Goal: Task Accomplishment & Management: Use online tool/utility

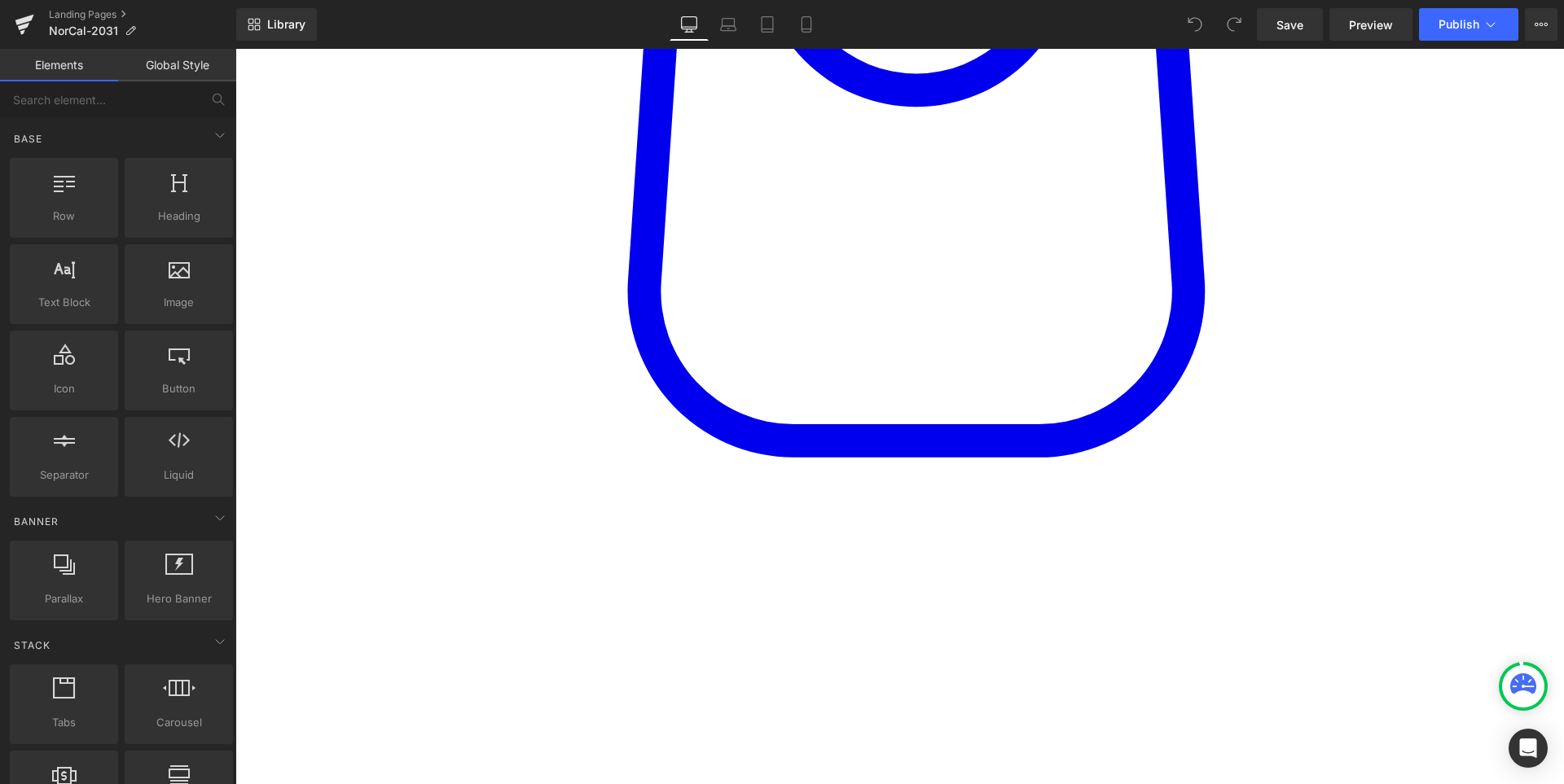
scroll to position [1059, 0]
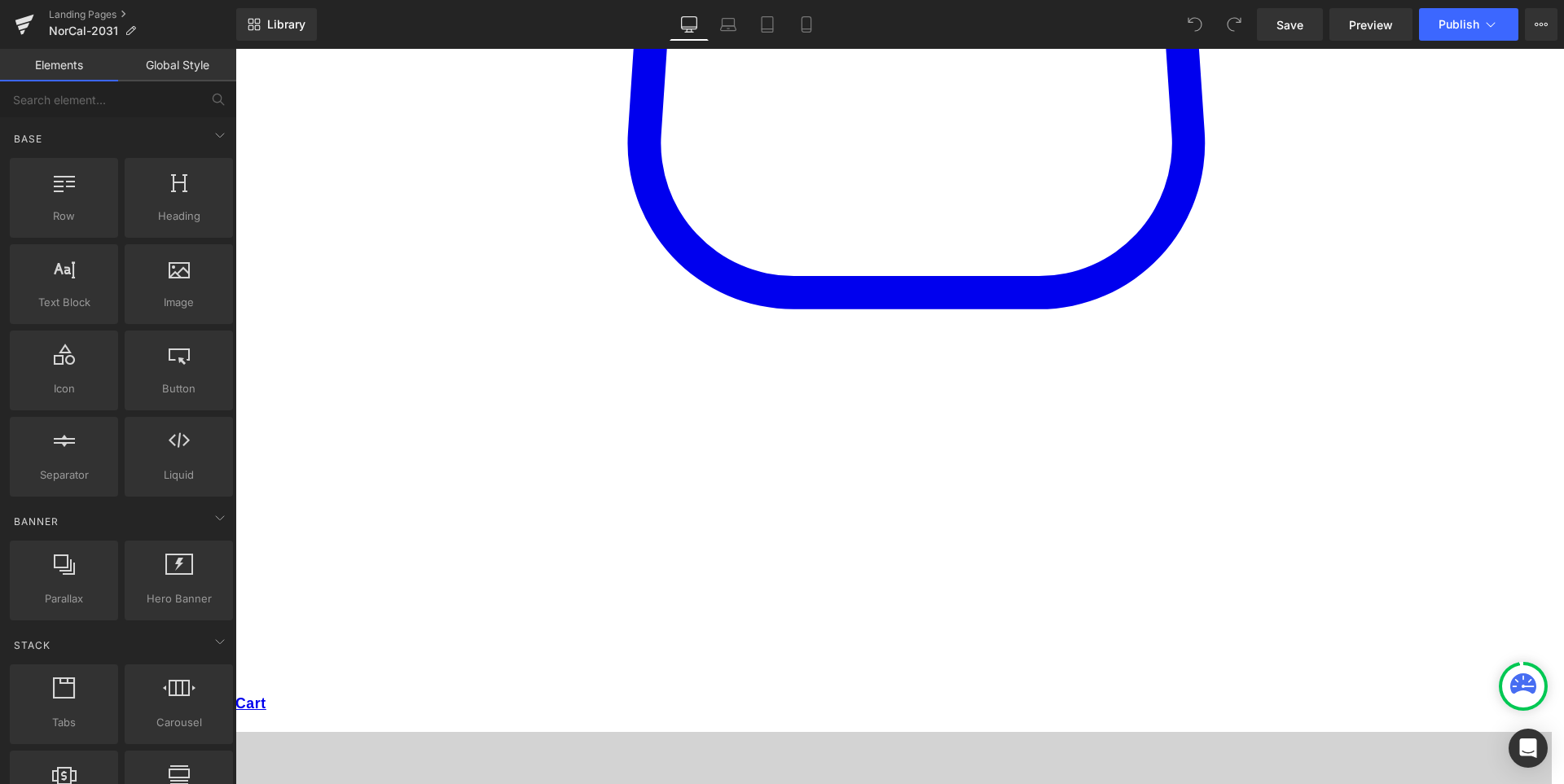
click at [235, 49] on icon at bounding box center [235, 49] width 0 height 0
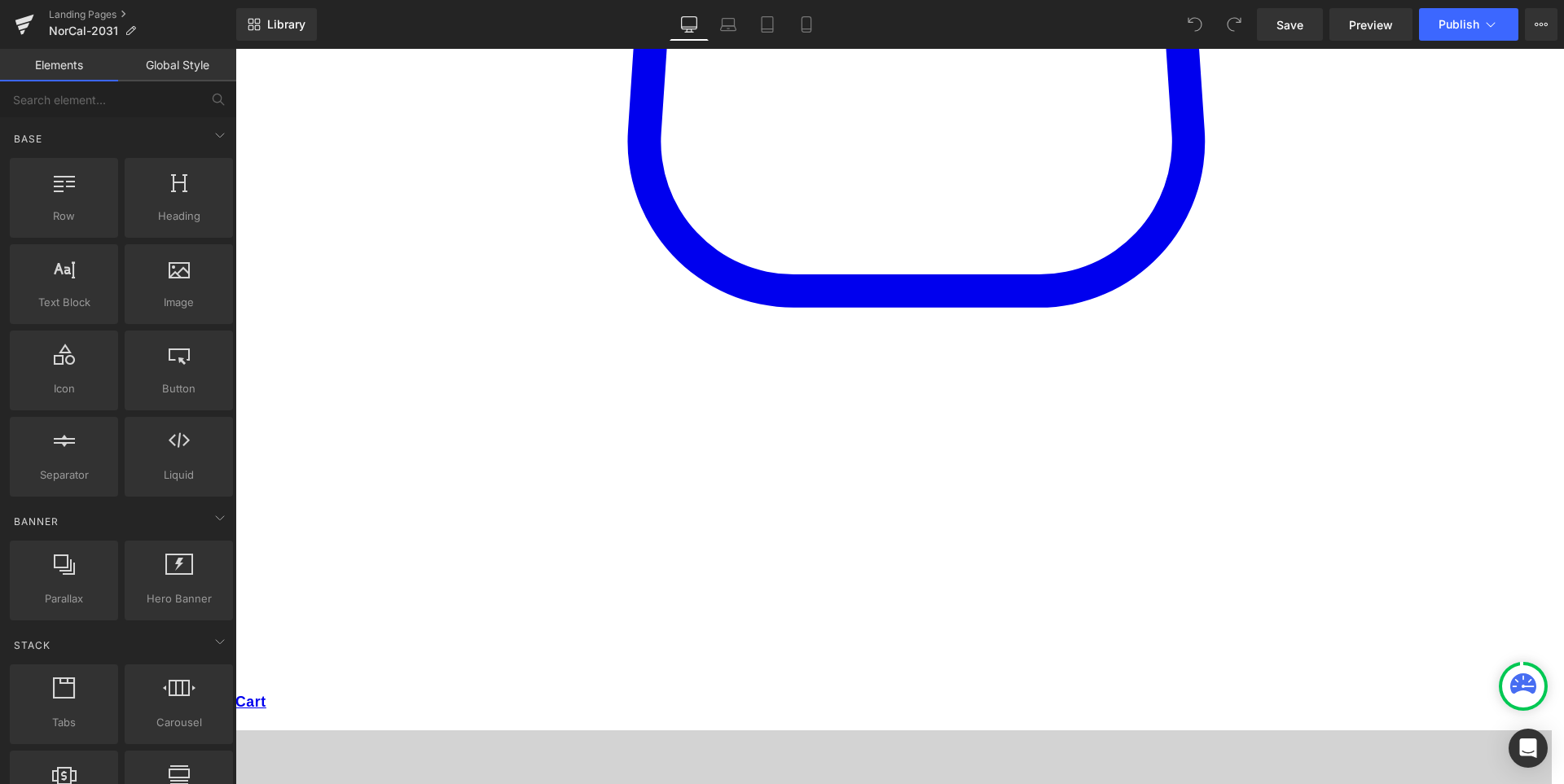
scroll to position [1062, 0]
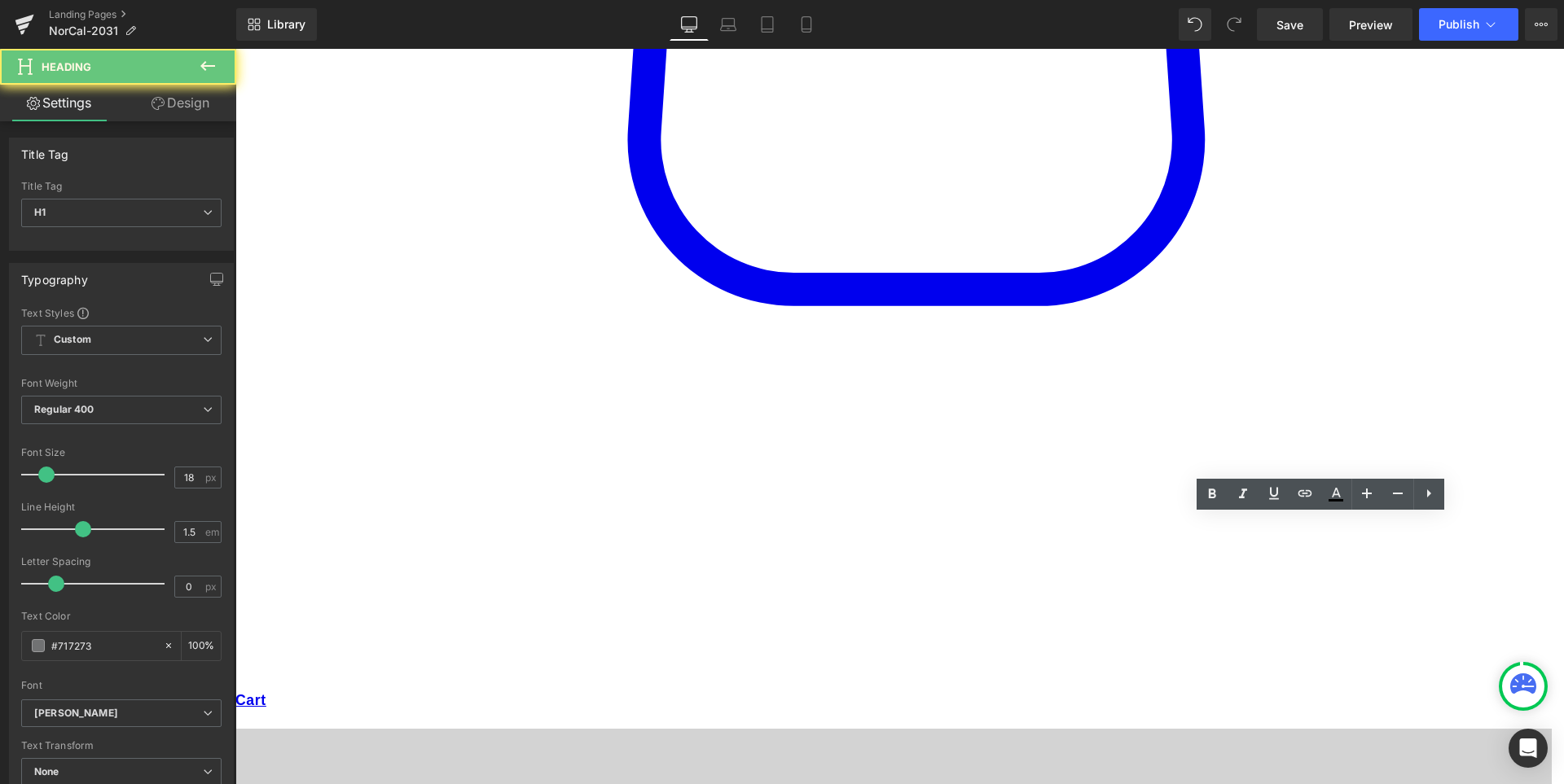
paste div
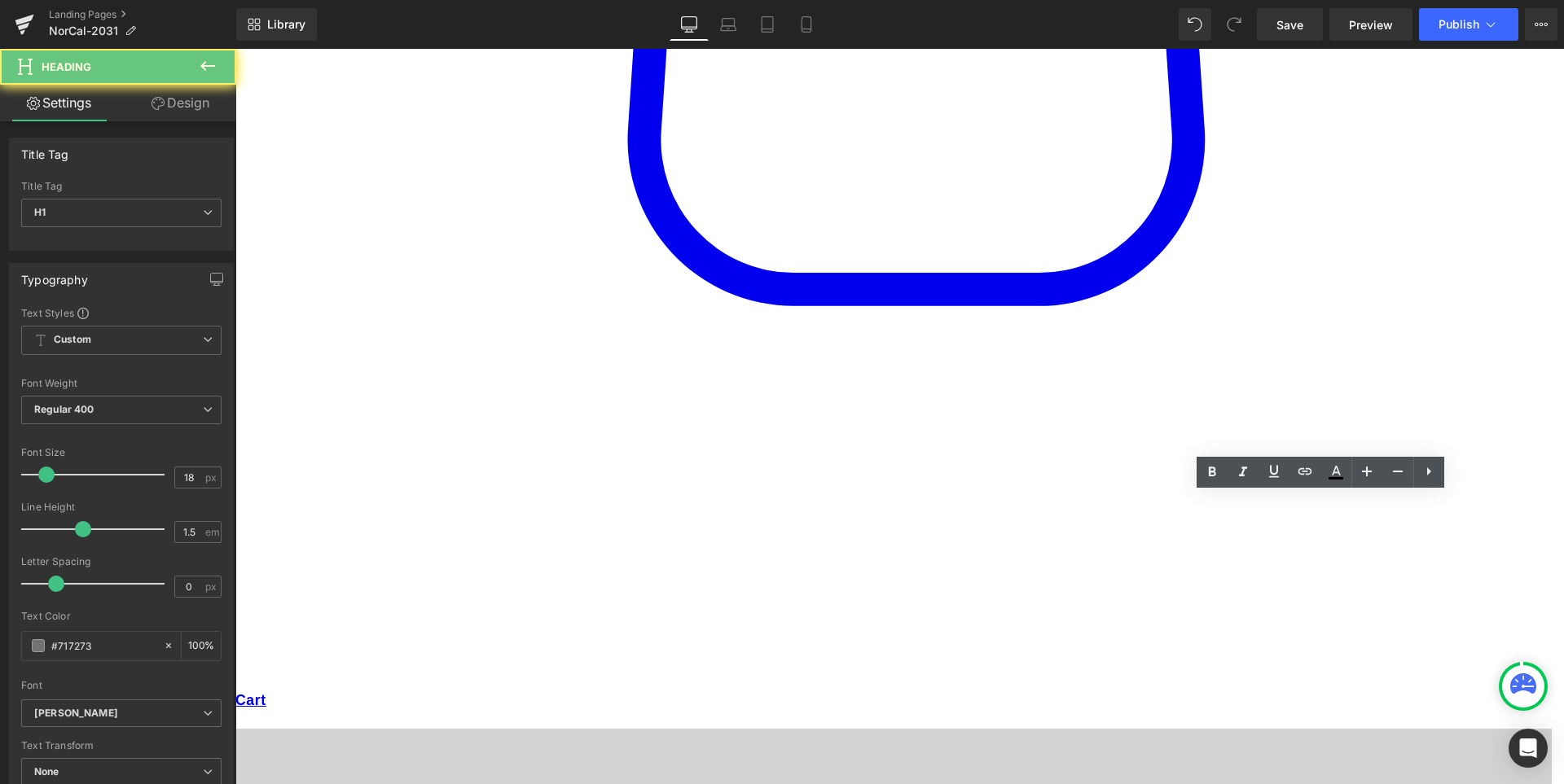
paste div
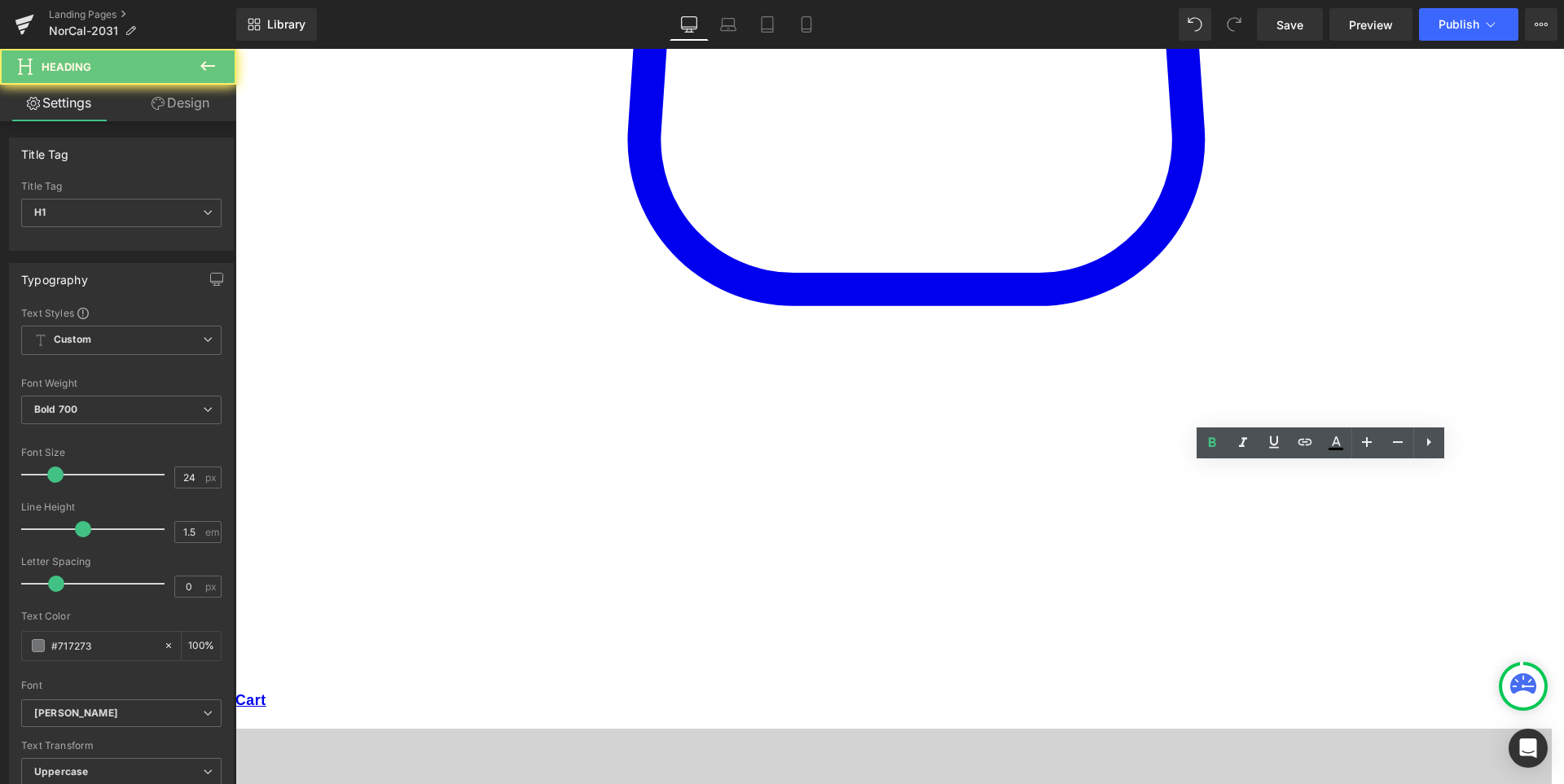
paste div
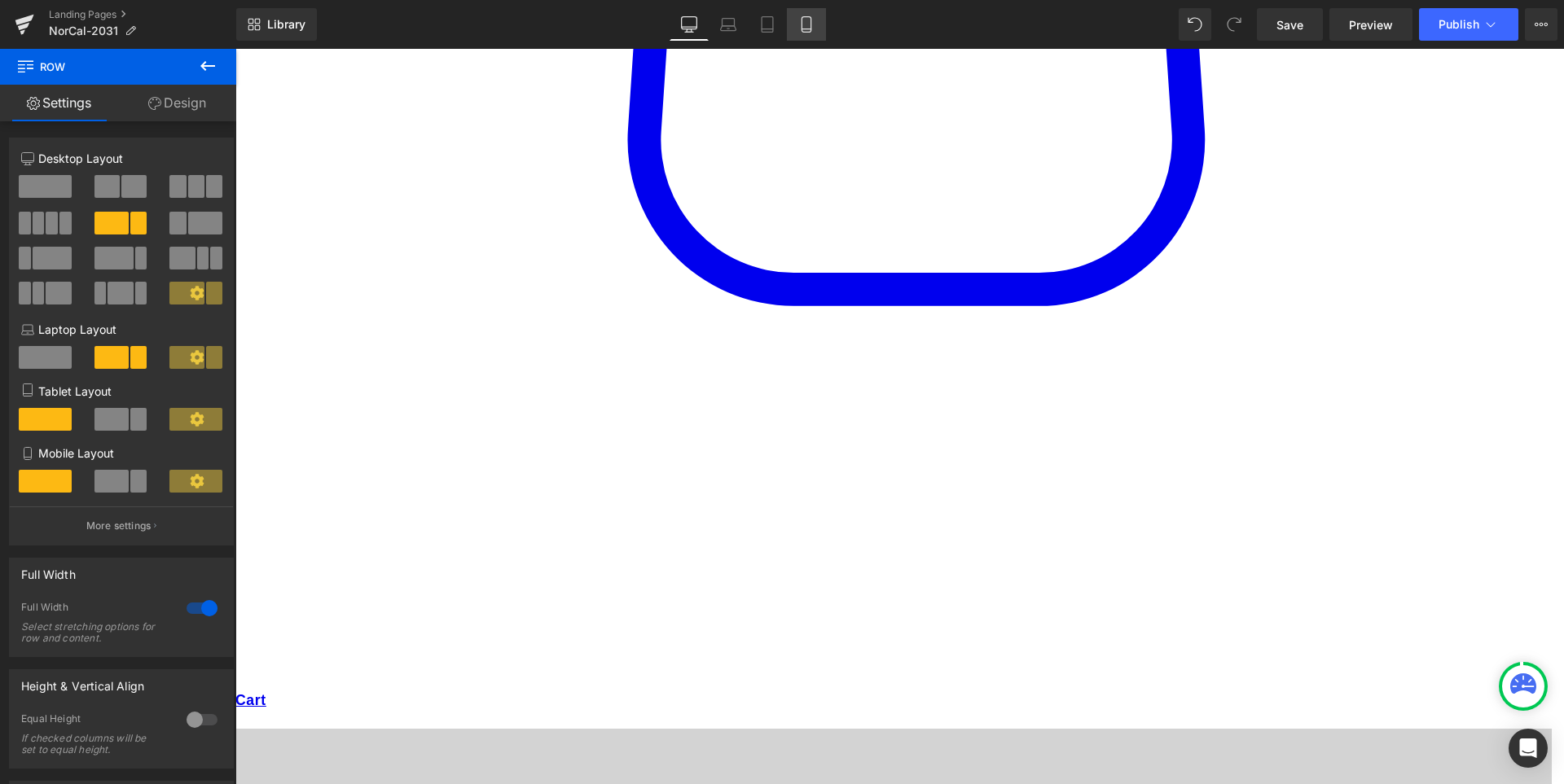
click at [818, 30] on link "Mobile" at bounding box center [806, 25] width 39 height 33
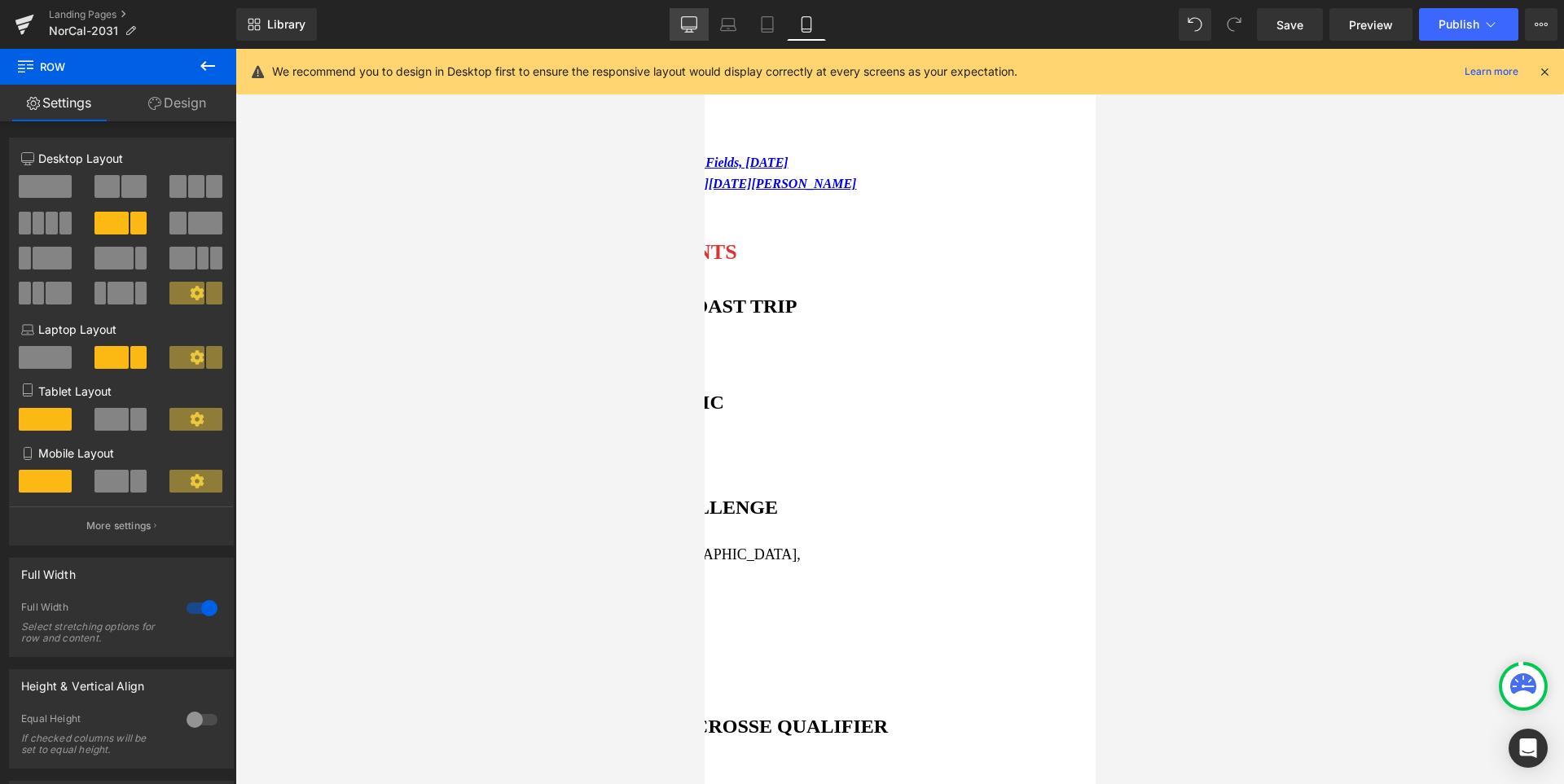
click at [684, 32] on icon at bounding box center [689, 25] width 16 height 16
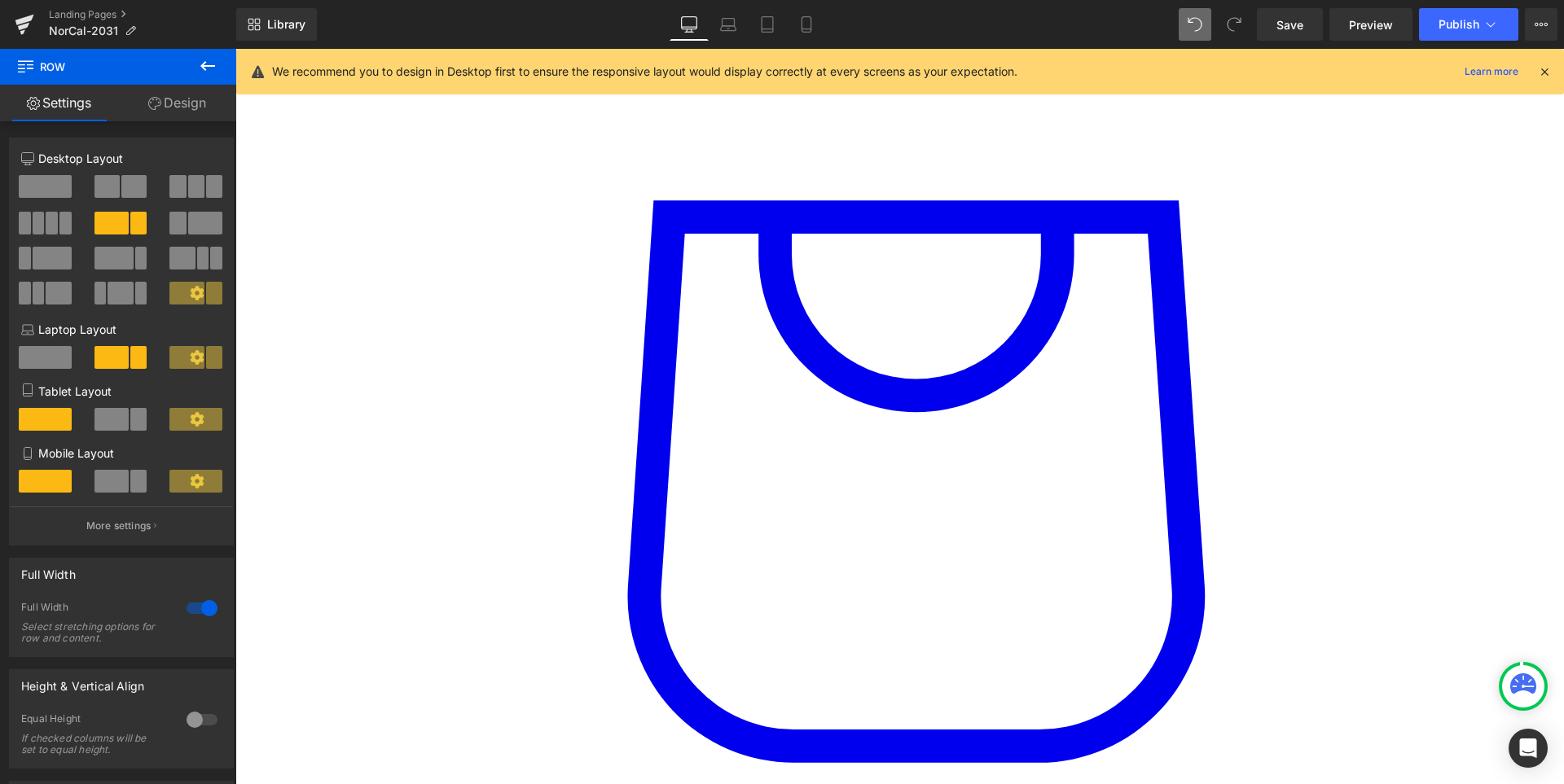
scroll to position [1043, 0]
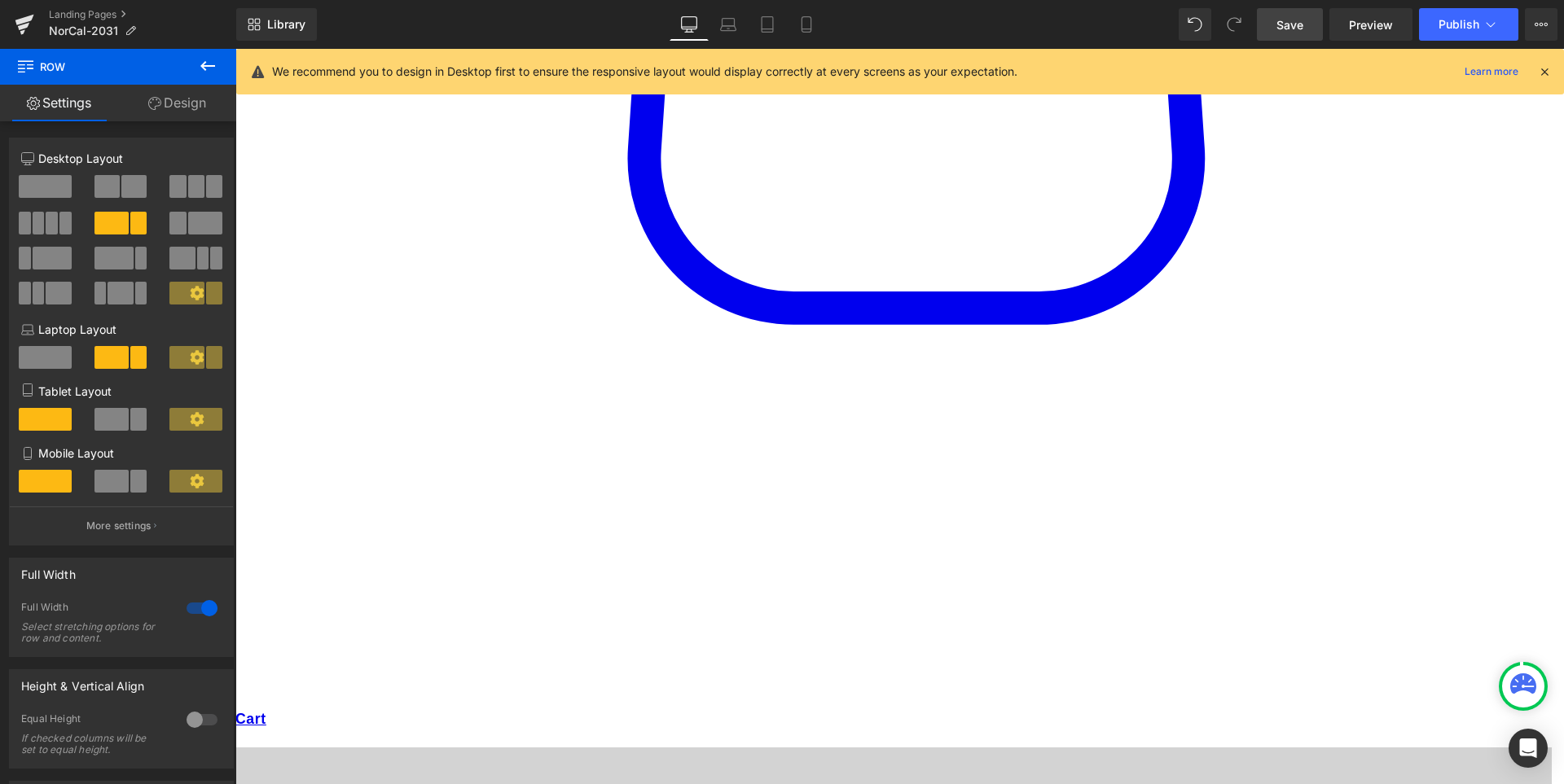
click at [1307, 30] on link "Save" at bounding box center [1289, 25] width 66 height 33
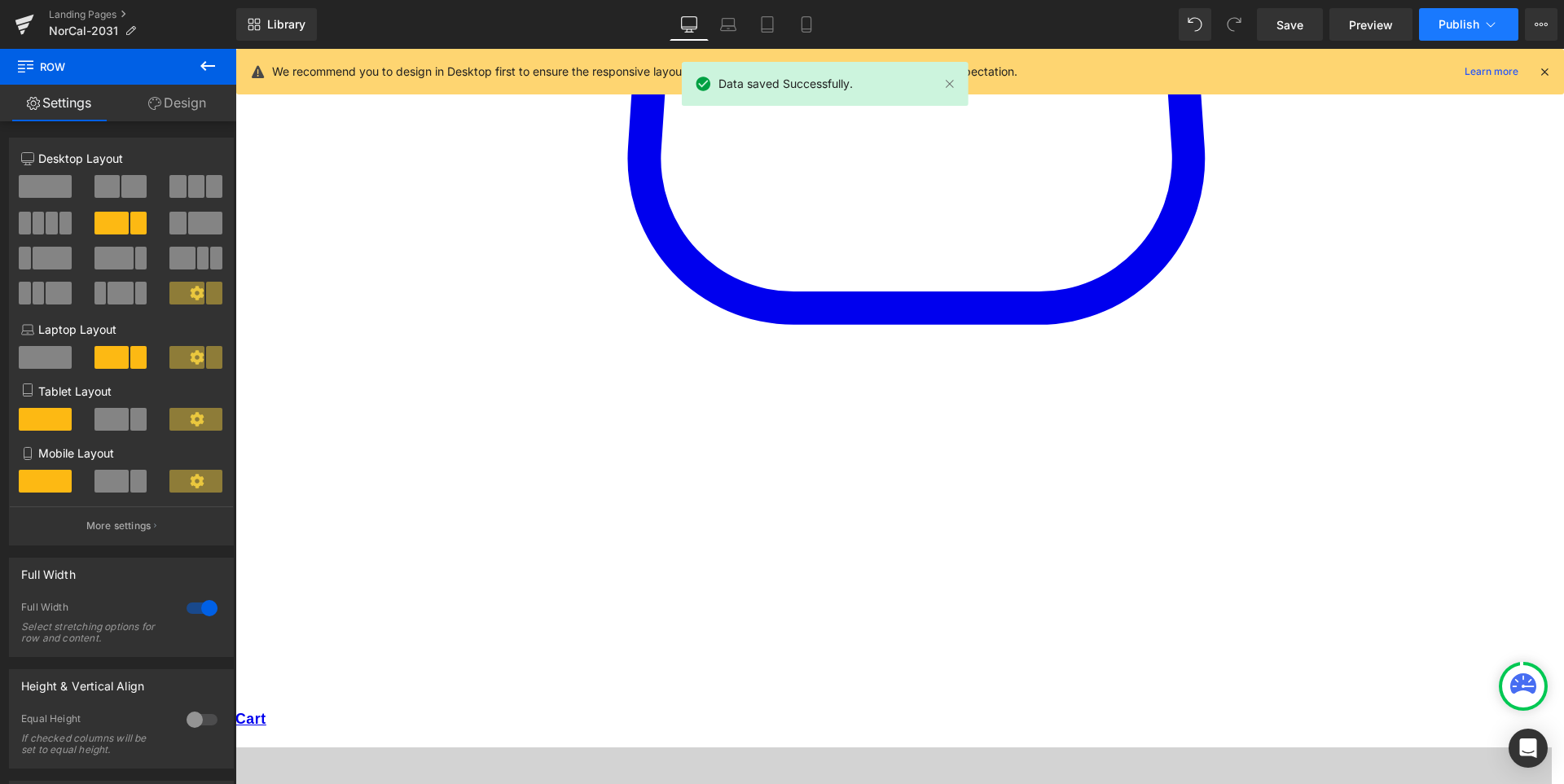
click at [1443, 25] on span "Publish" at bounding box center [1459, 25] width 41 height 13
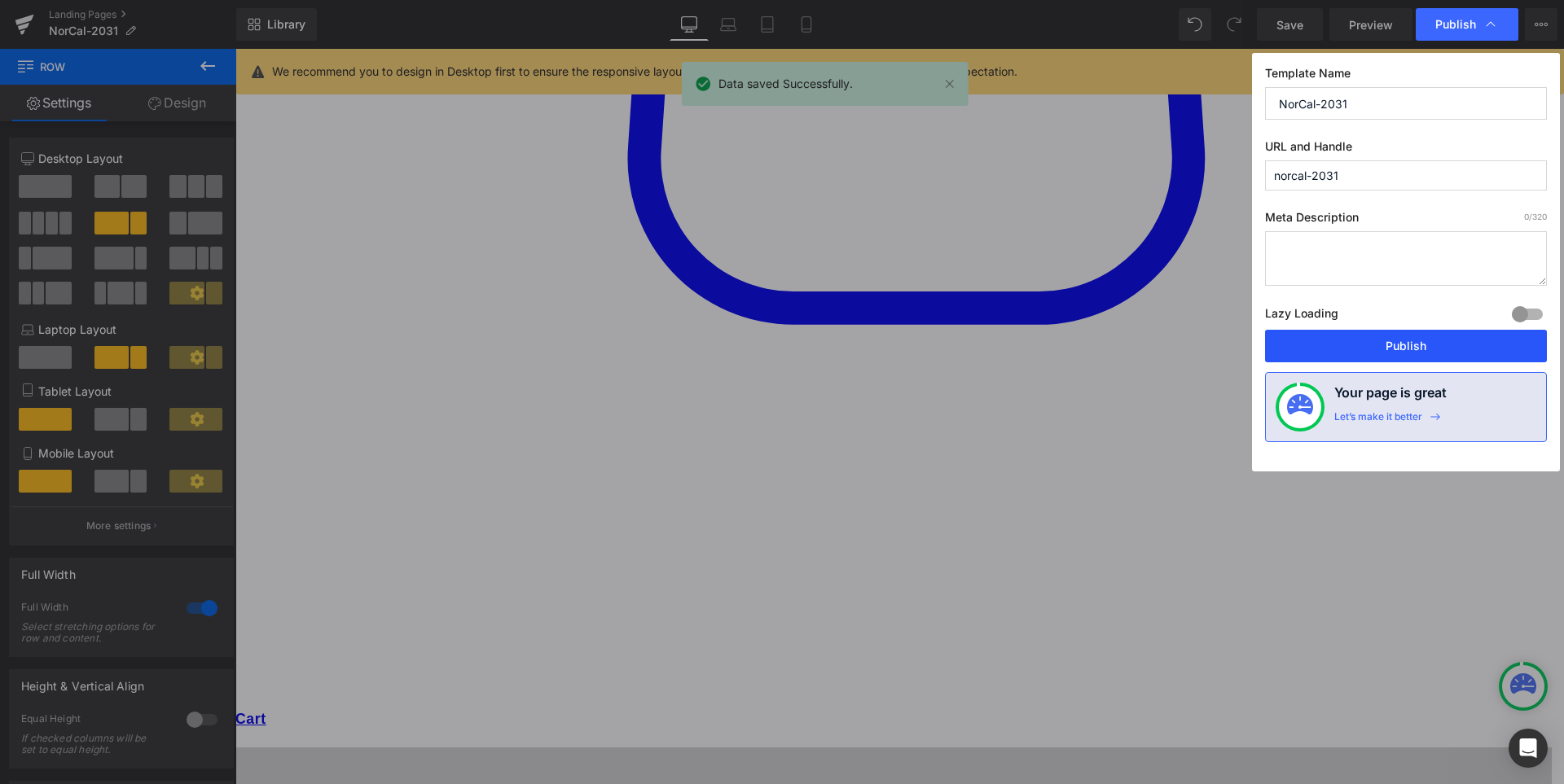
click at [1425, 347] on button "Publish" at bounding box center [1406, 346] width 282 height 33
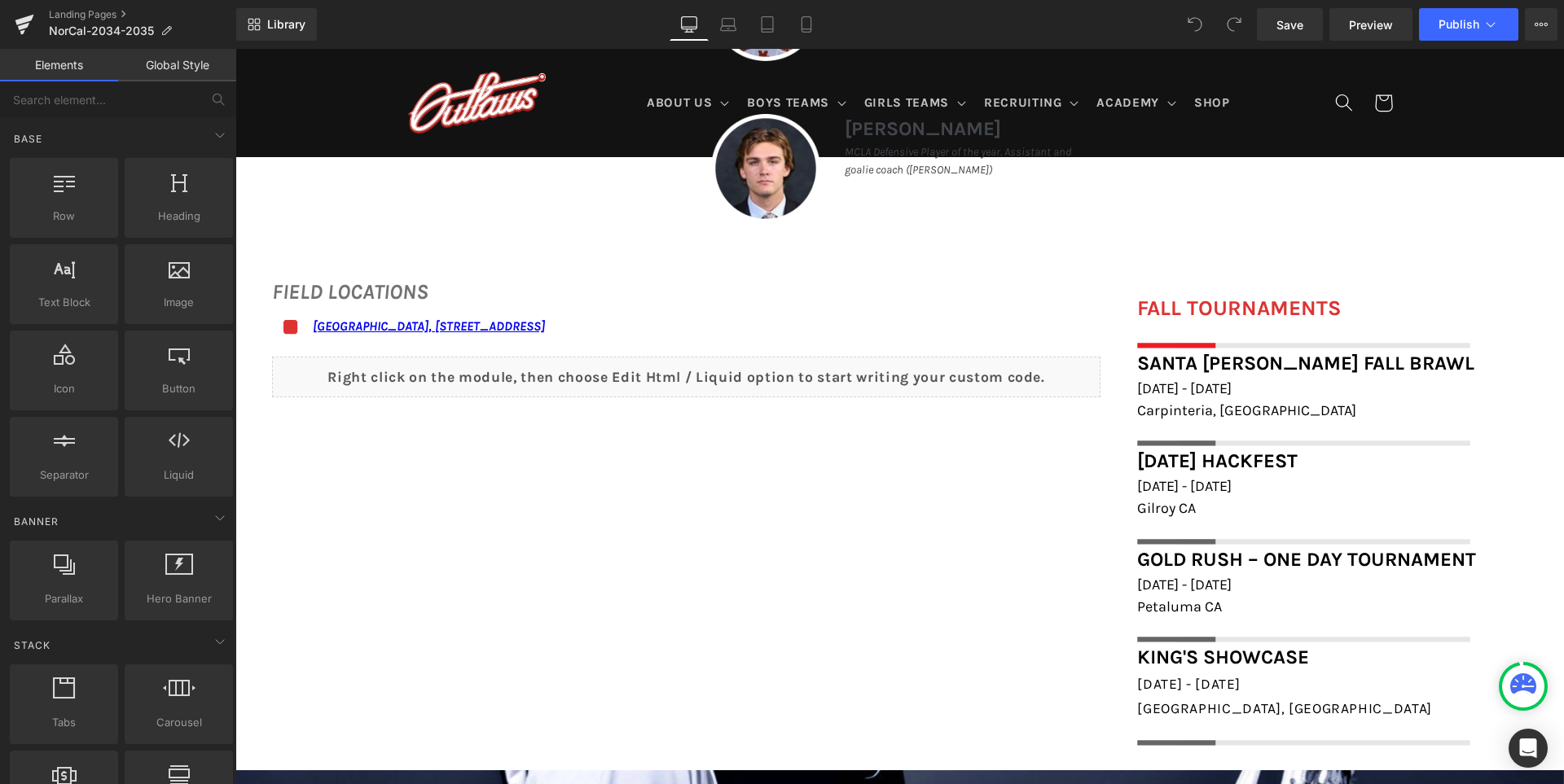
scroll to position [1140, 0]
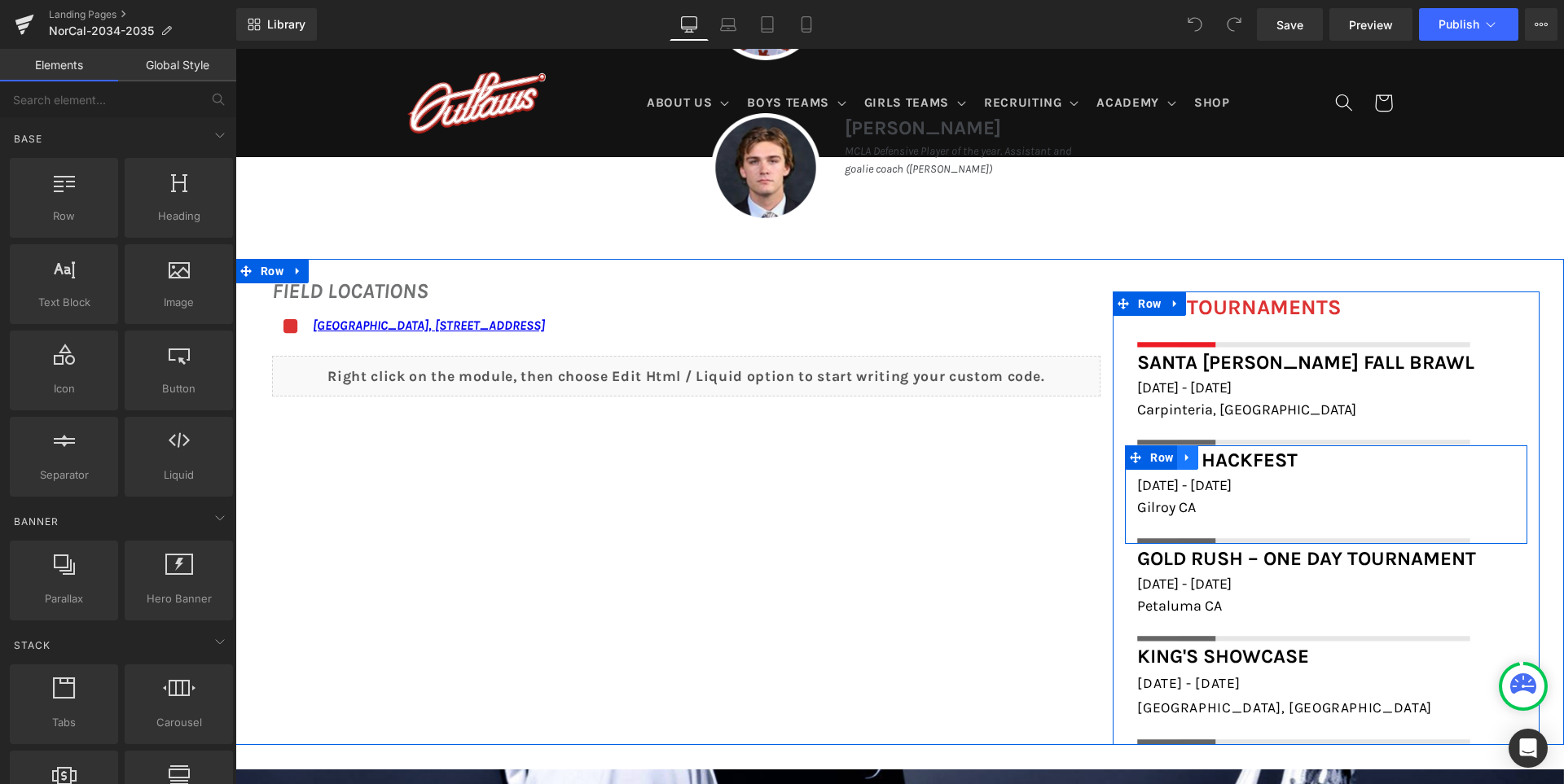
click at [1185, 458] on icon at bounding box center [1188, 458] width 11 height 12
click at [1207, 458] on icon at bounding box center [1209, 458] width 11 height 11
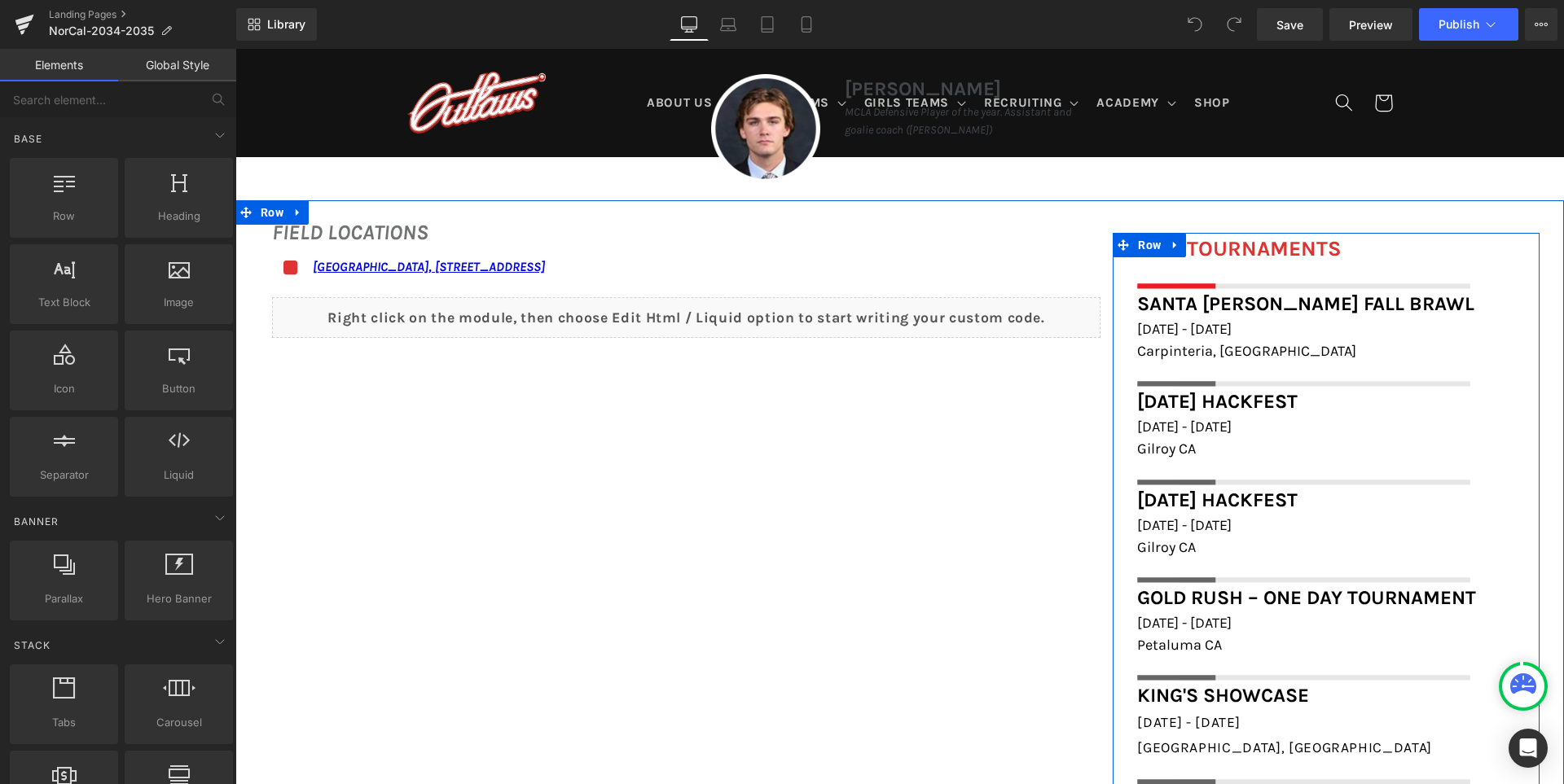
scroll to position [1142, 0]
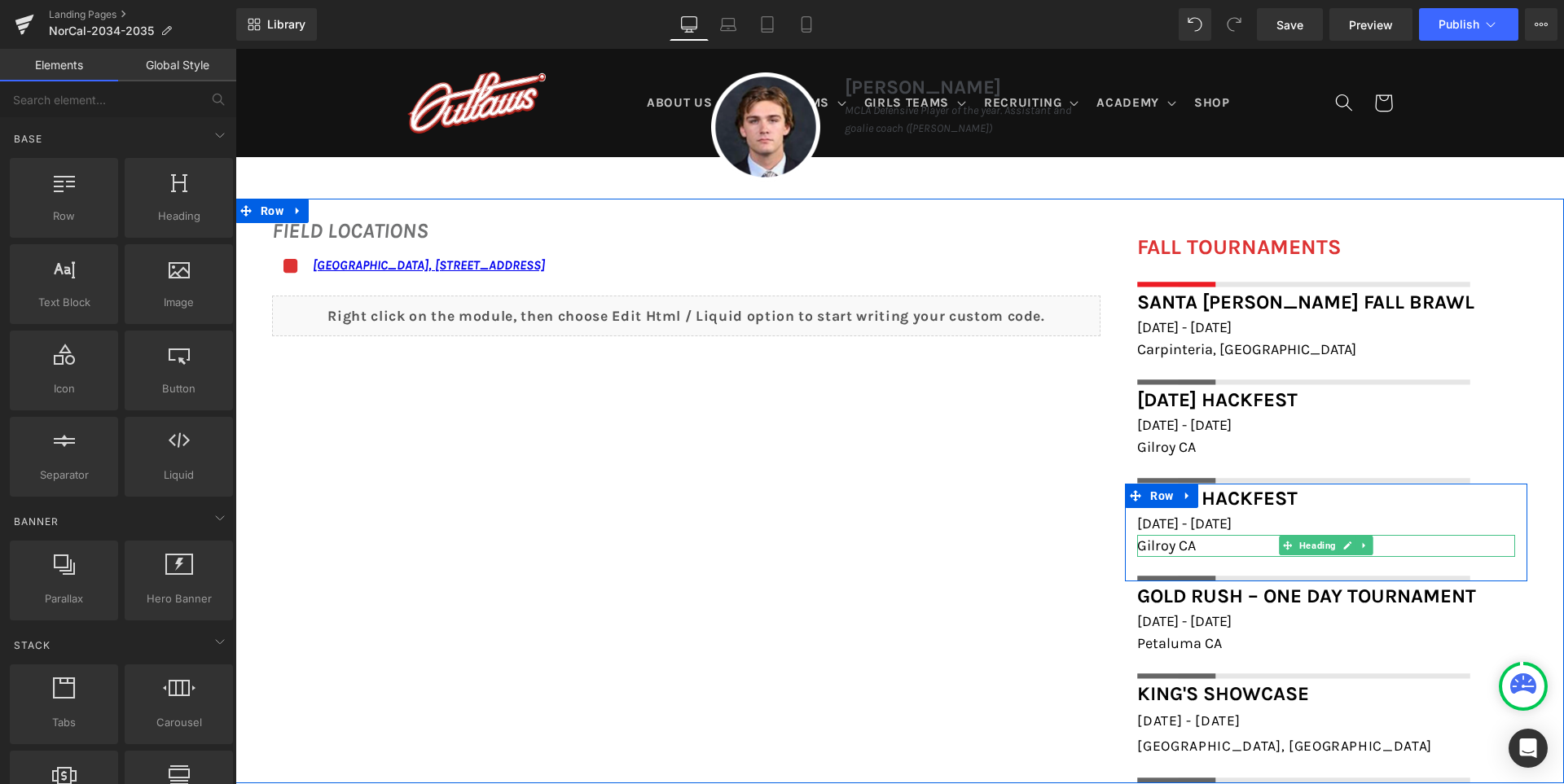
click at [1190, 549] on span "Gilroy CA" at bounding box center [1166, 546] width 59 height 18
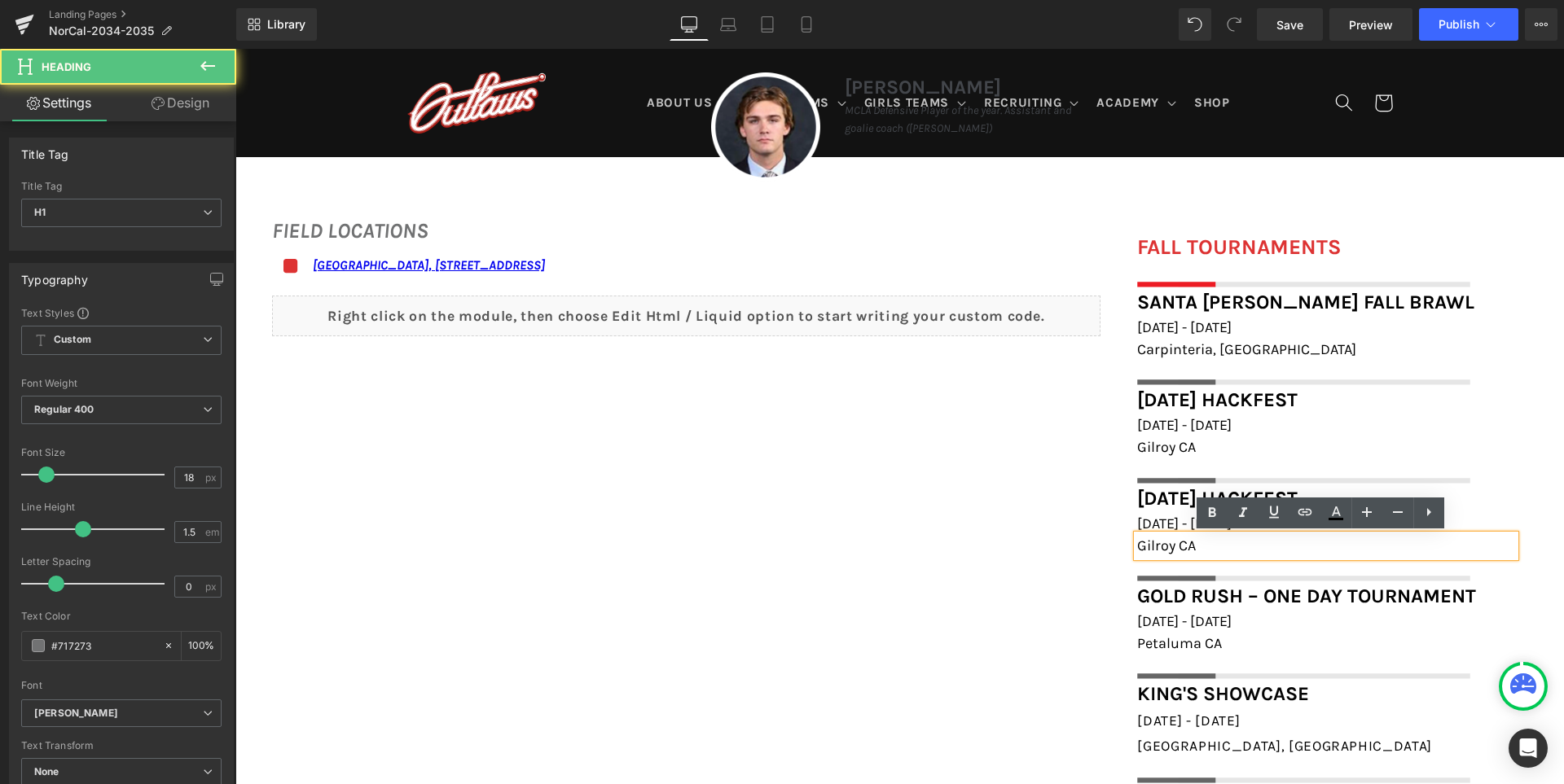
click at [1190, 549] on span "Gilroy CA" at bounding box center [1166, 546] width 59 height 18
paste div
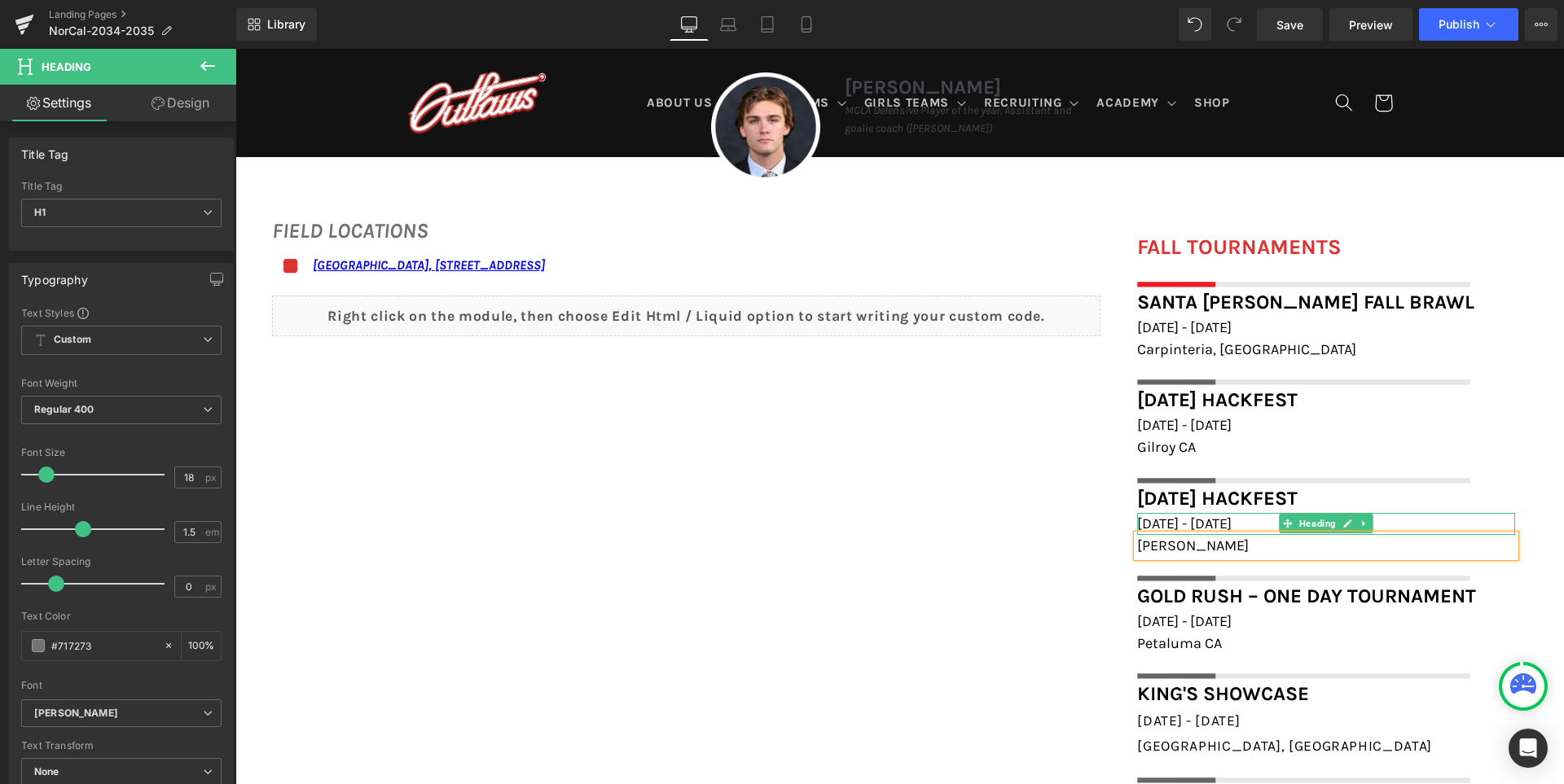
click at [1150, 523] on span "[DATE] - [DATE]" at bounding box center [1183, 524] width 94 height 18
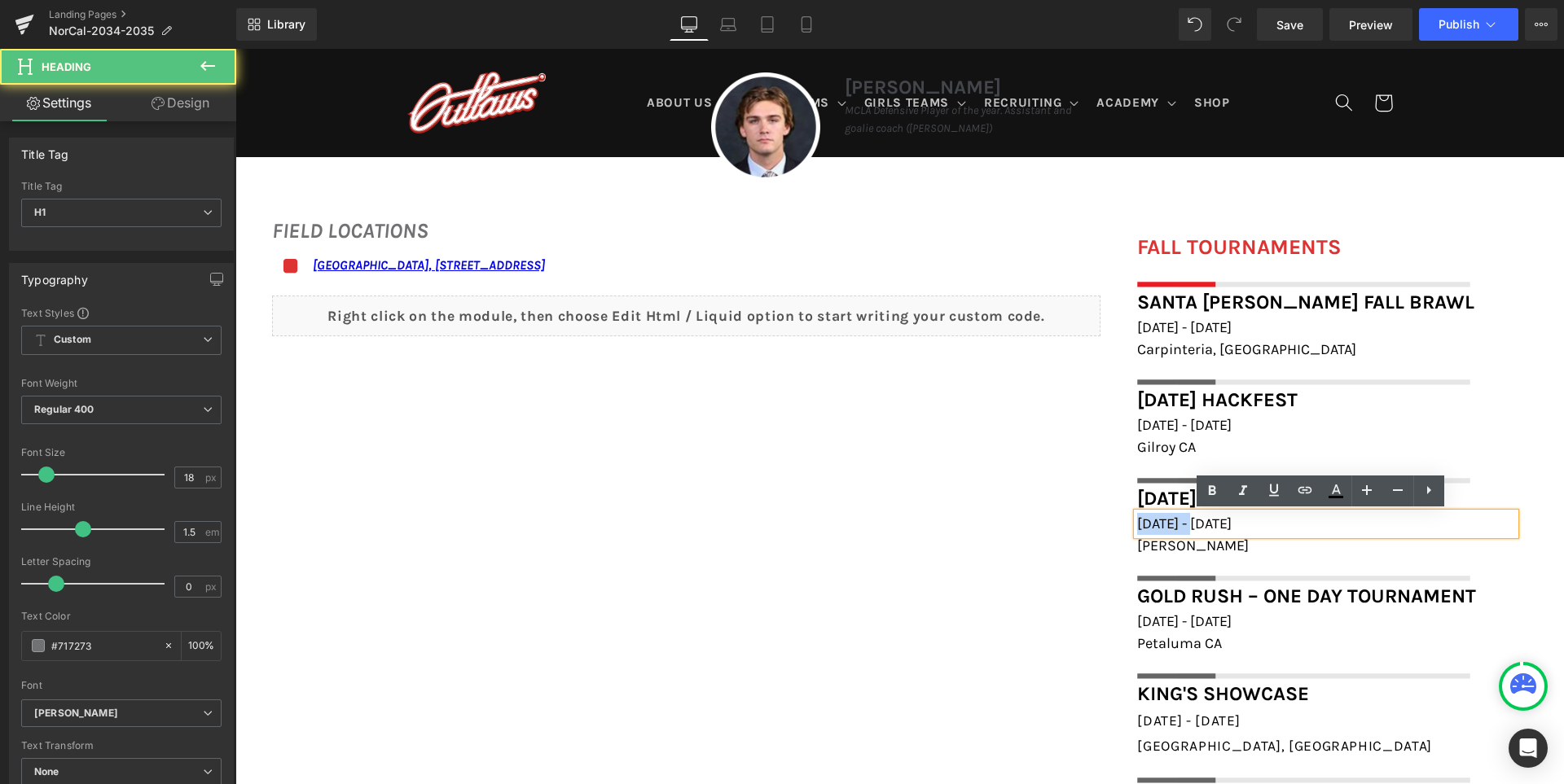
click at [1150, 523] on span "[DATE] - [DATE]" at bounding box center [1183, 524] width 94 height 18
paste div
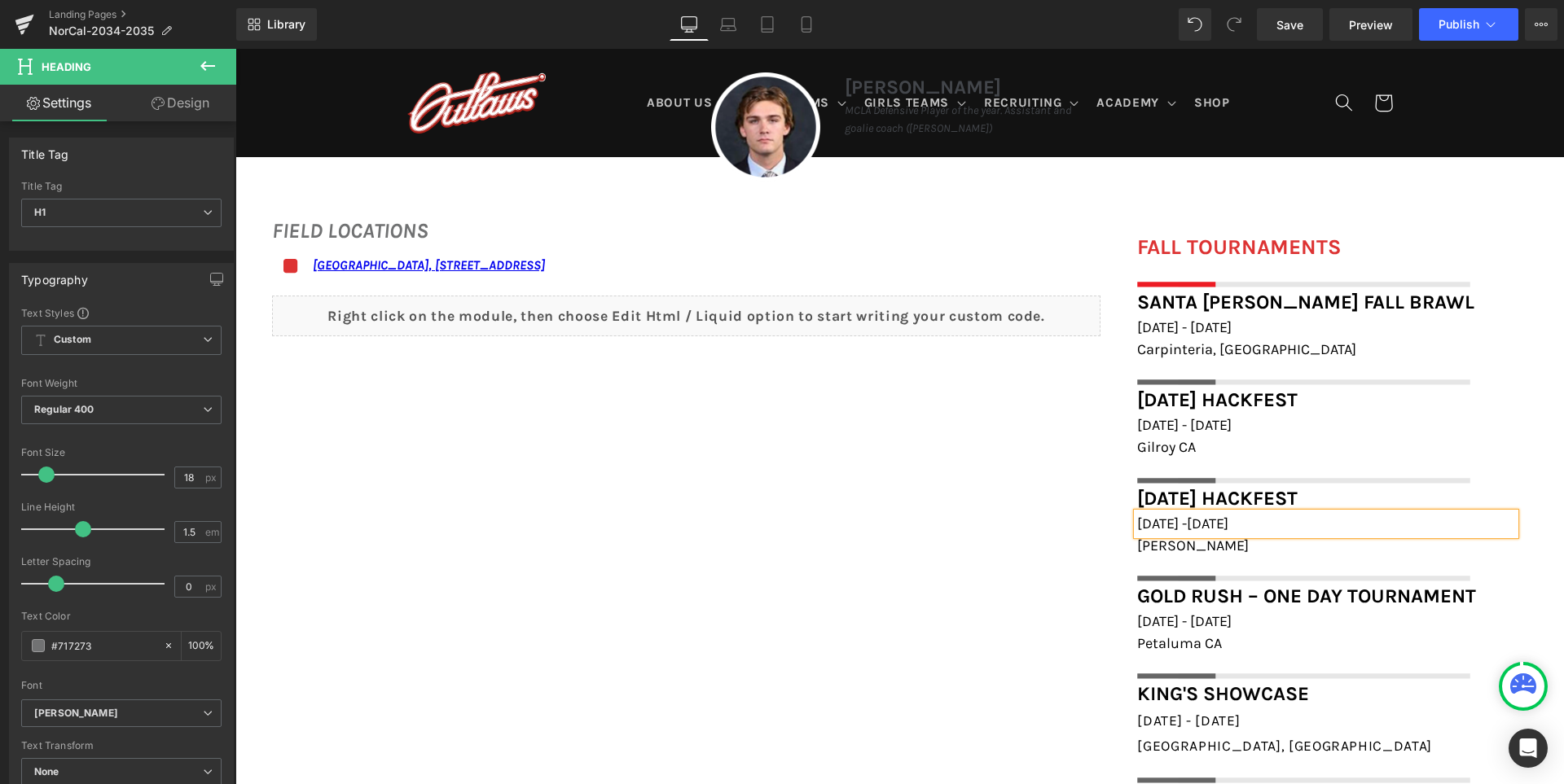
click at [973, 576] on div "FIELD LOCATIONS Heading Icon [GEOGRAPHIC_DATA], [STREET_ADDRESS] Text Block Ico…" at bounding box center [900, 490] width 1329 height 585
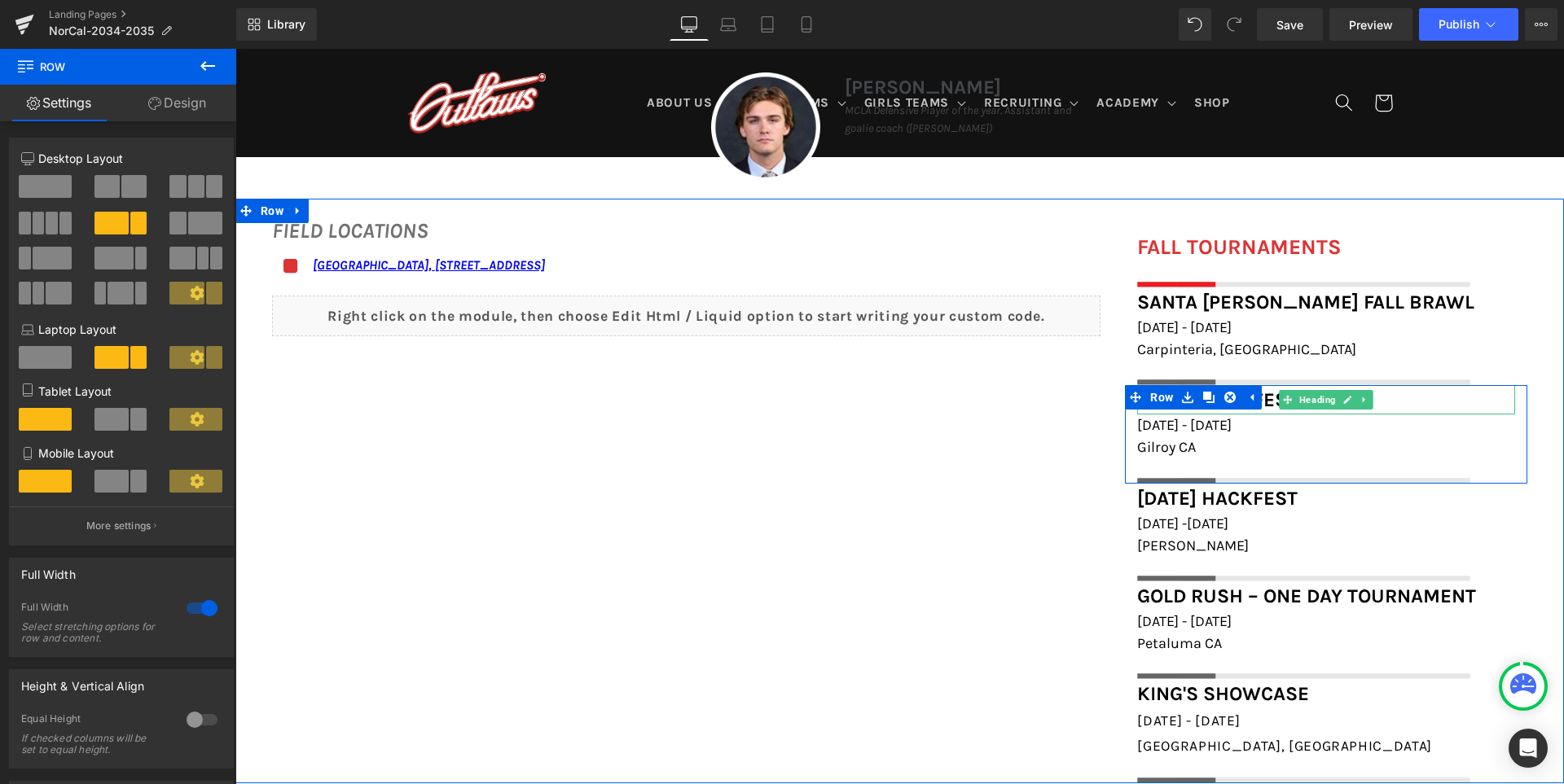
click at [1267, 399] on font "[DATE] Hackfest" at bounding box center [1217, 400] width 161 height 23
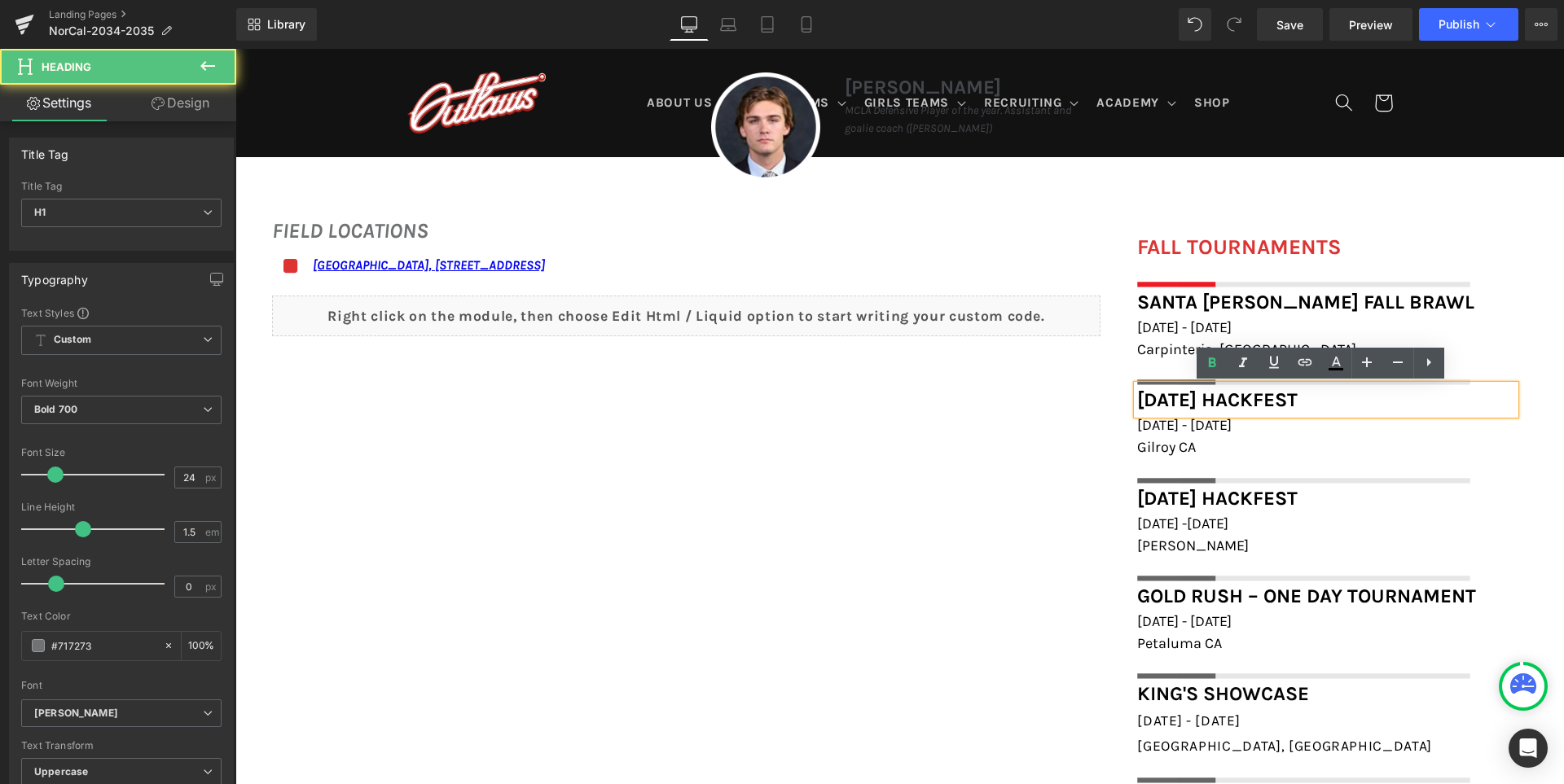
click at [1267, 399] on font "[DATE] Hackfest" at bounding box center [1217, 400] width 161 height 23
paste div
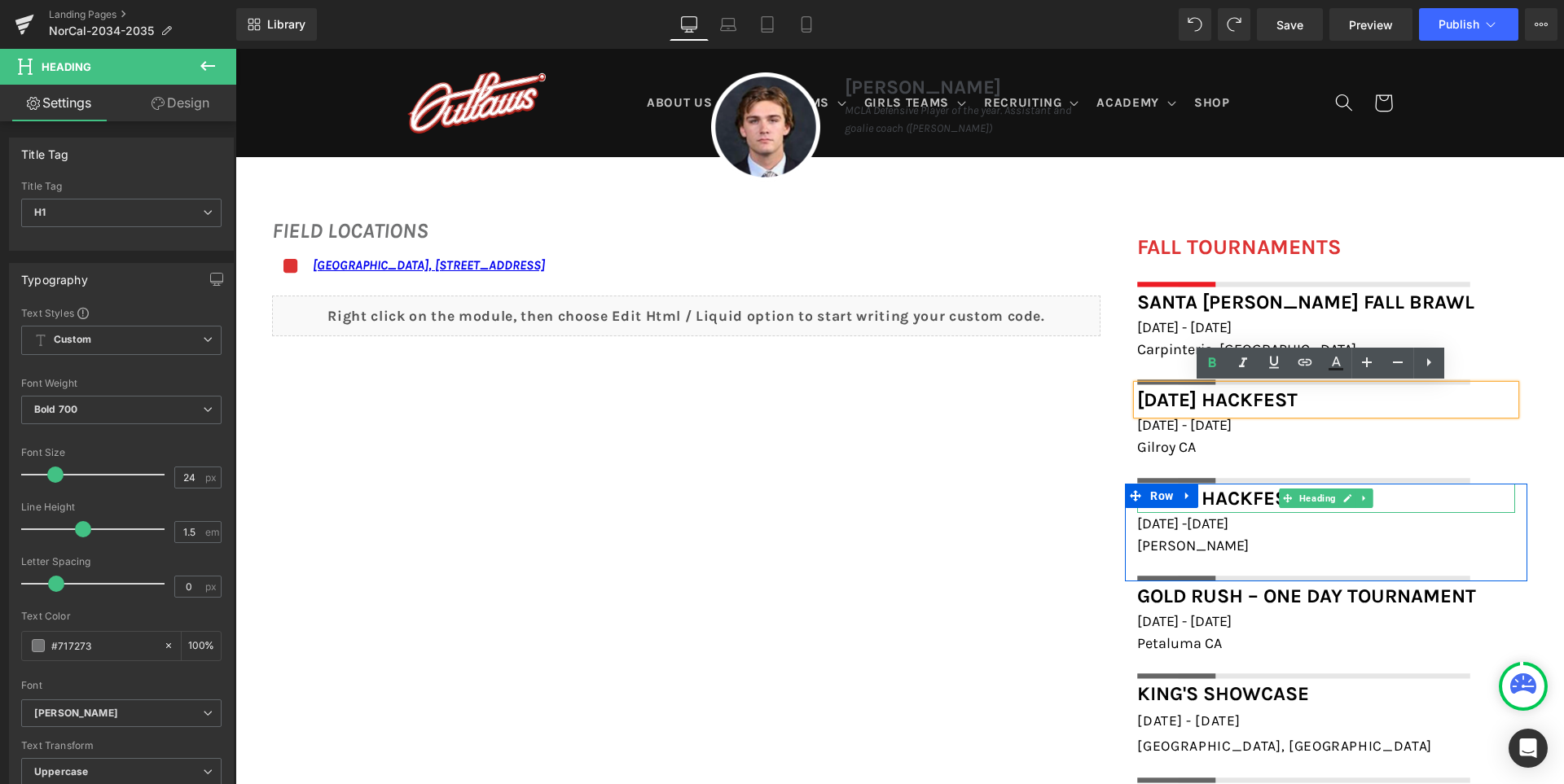
click at [1229, 499] on font "[DATE] Hackfest" at bounding box center [1217, 499] width 161 height 23
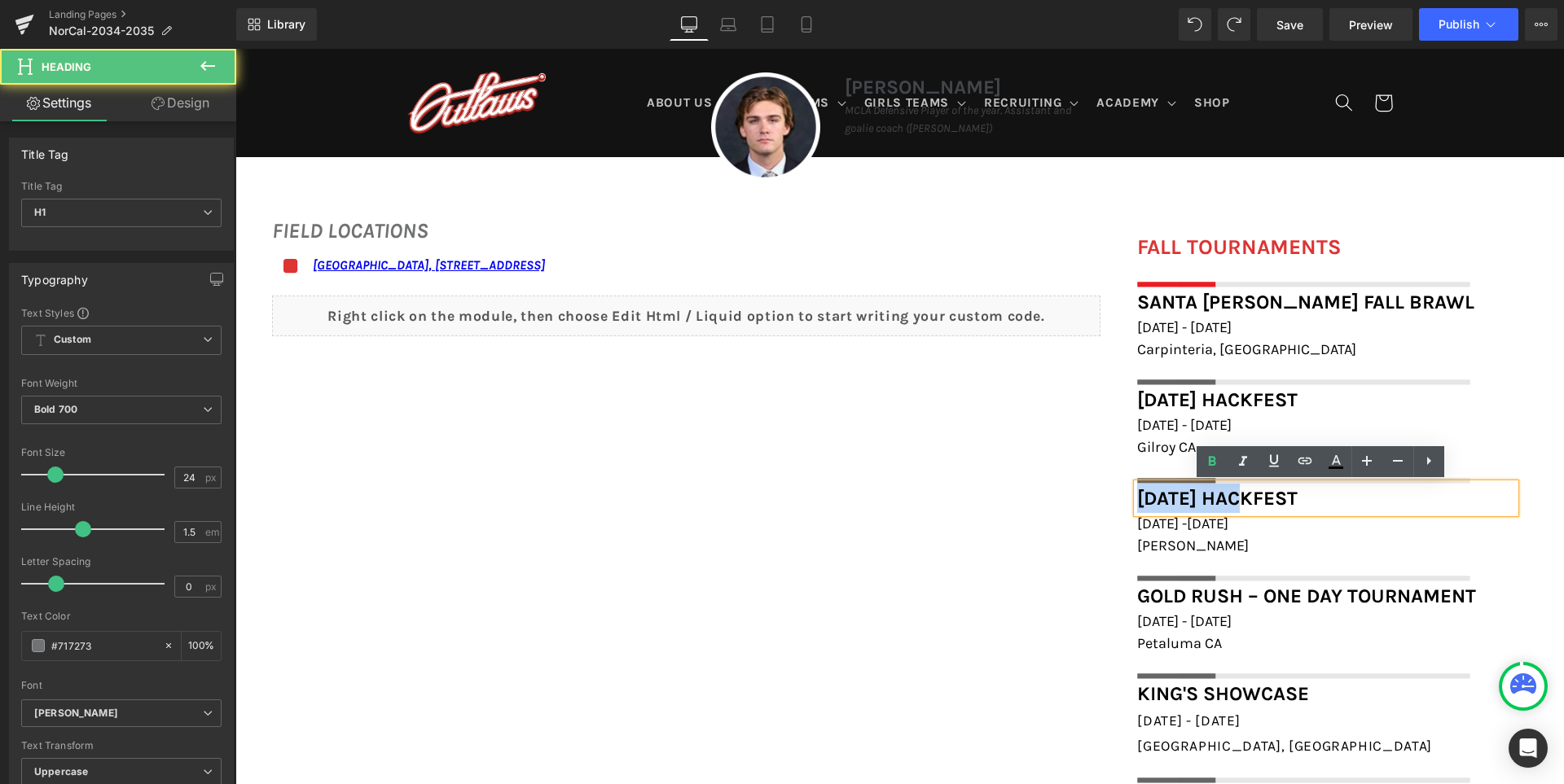
click at [1229, 499] on font "[DATE] Hackfest" at bounding box center [1217, 499] width 161 height 23
paste div
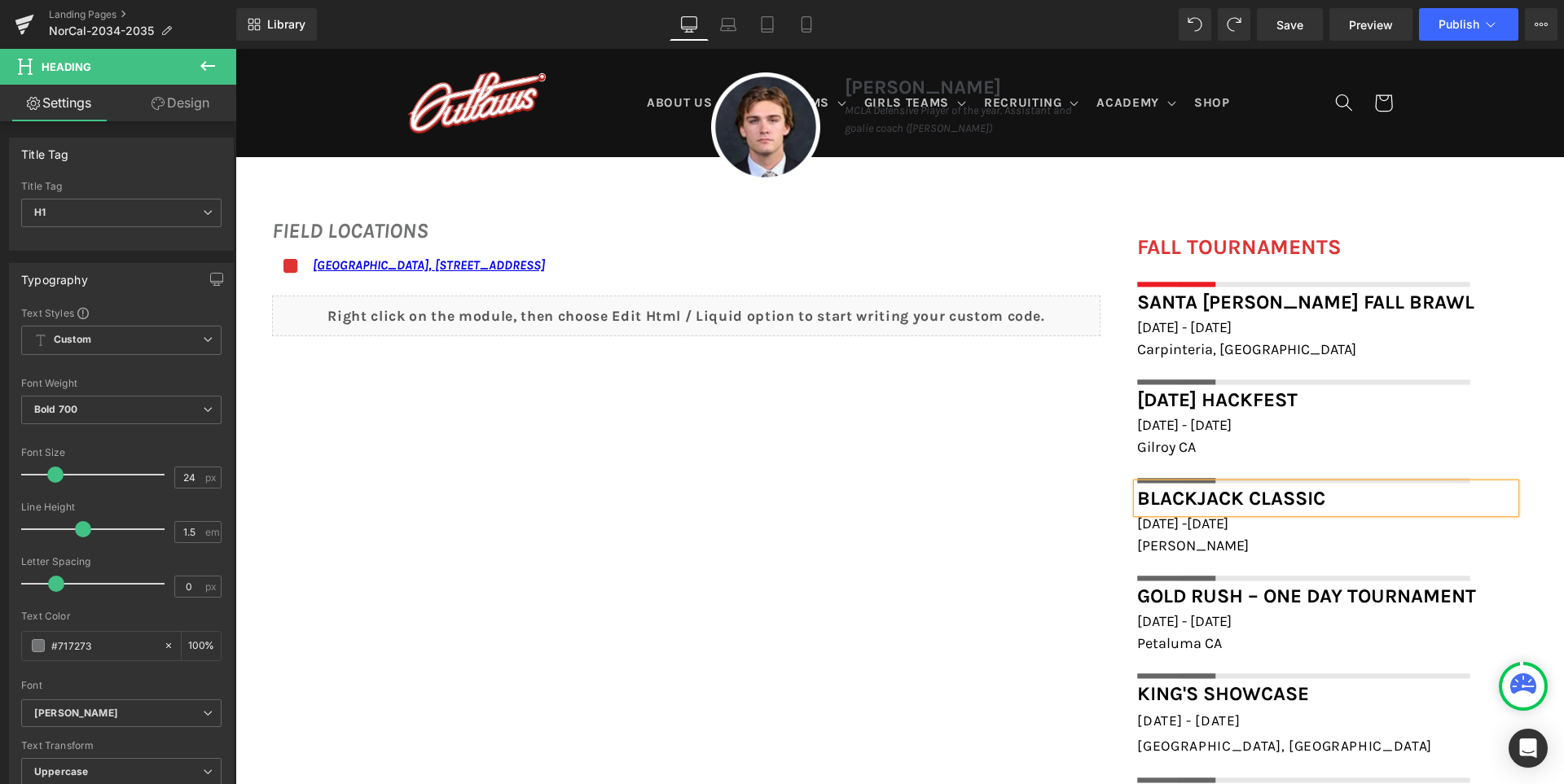
click at [938, 600] on div "FIELD LOCATIONS Heading Icon [GEOGRAPHIC_DATA], [STREET_ADDRESS] Text Block Ico…" at bounding box center [900, 490] width 1329 height 585
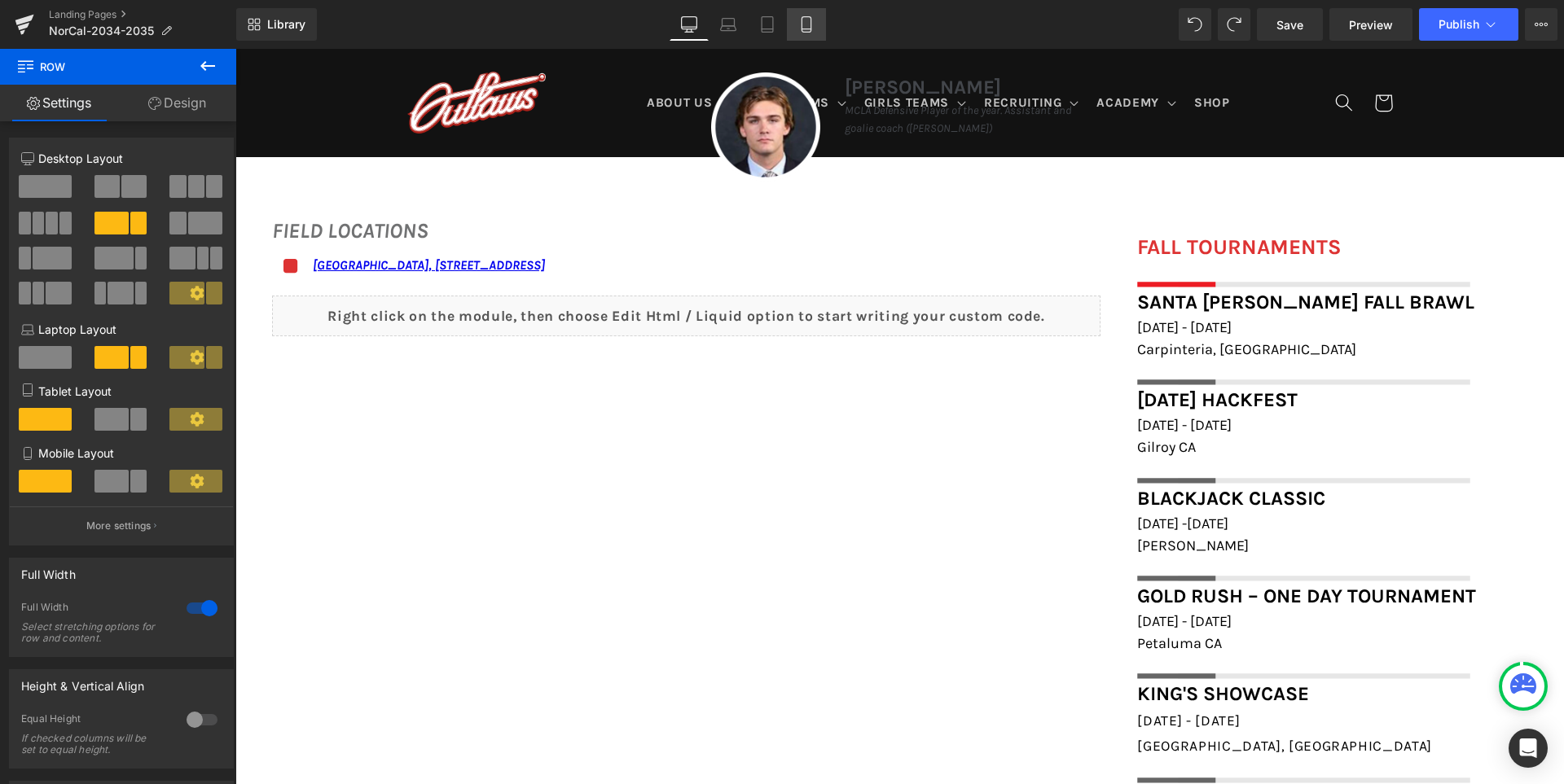
click at [818, 28] on link "Mobile" at bounding box center [806, 25] width 39 height 33
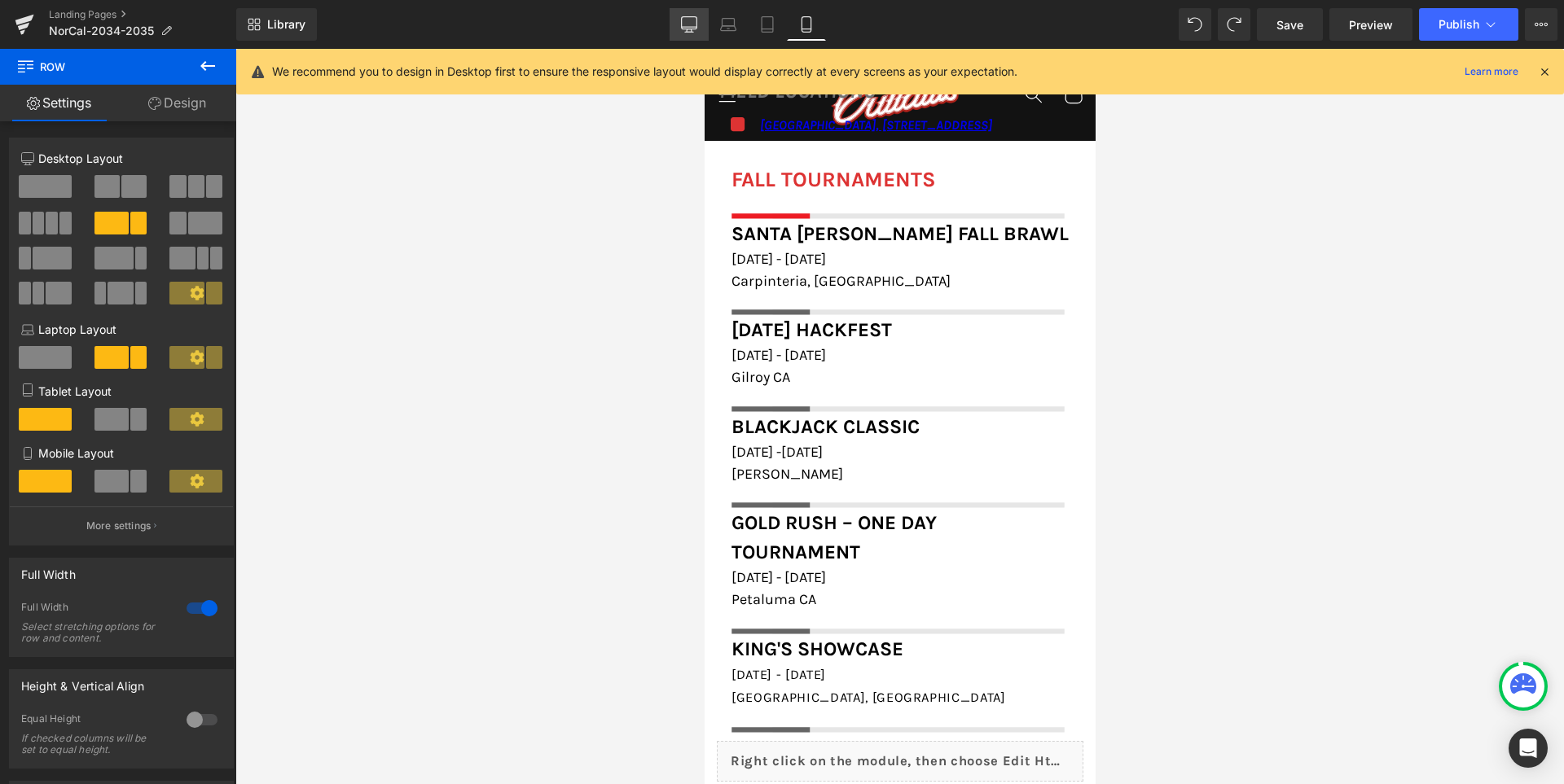
click at [695, 19] on icon at bounding box center [689, 25] width 16 height 16
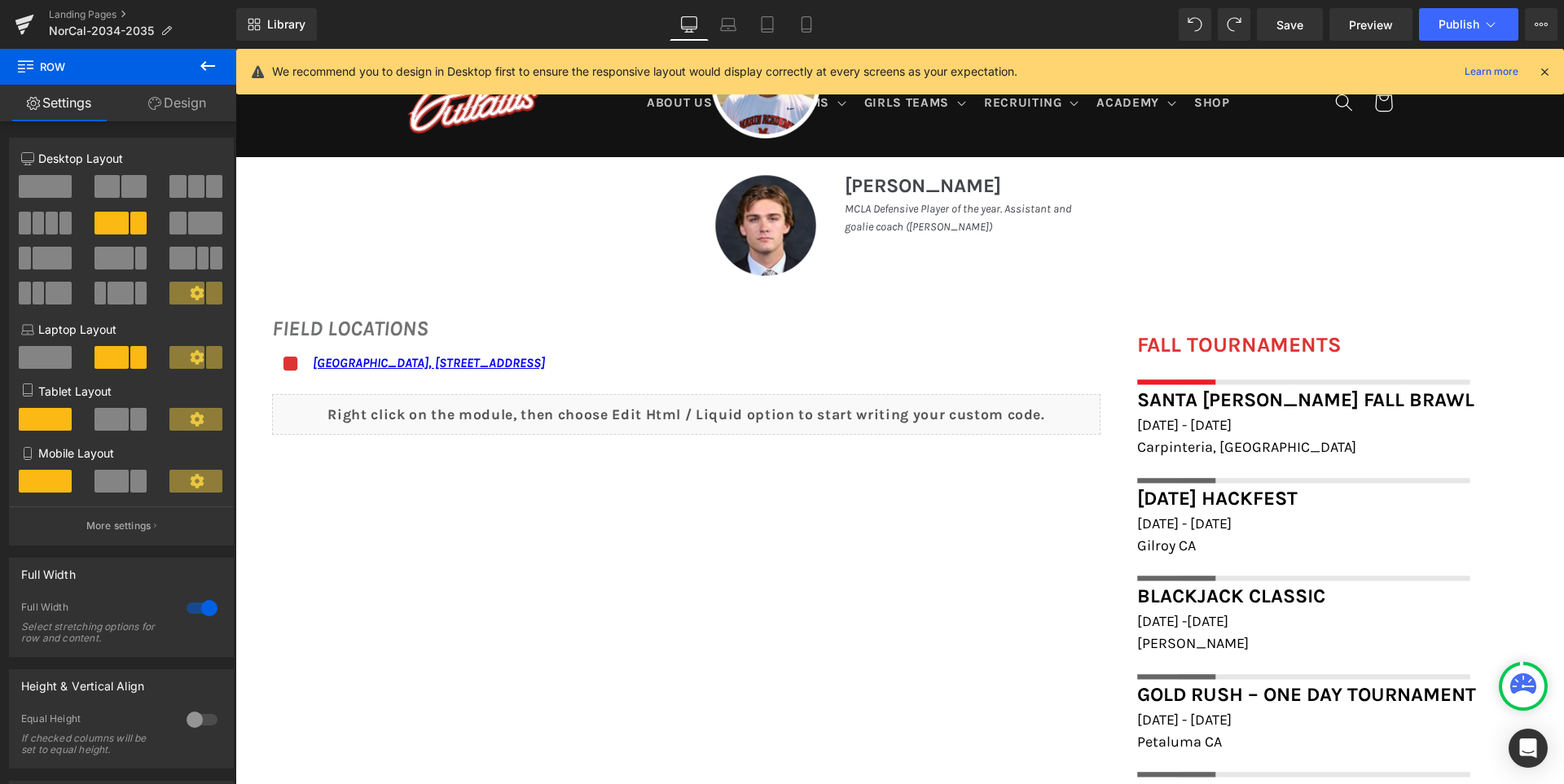
scroll to position [1043, 0]
click at [1286, 25] on span "Save" at bounding box center [1289, 25] width 27 height 17
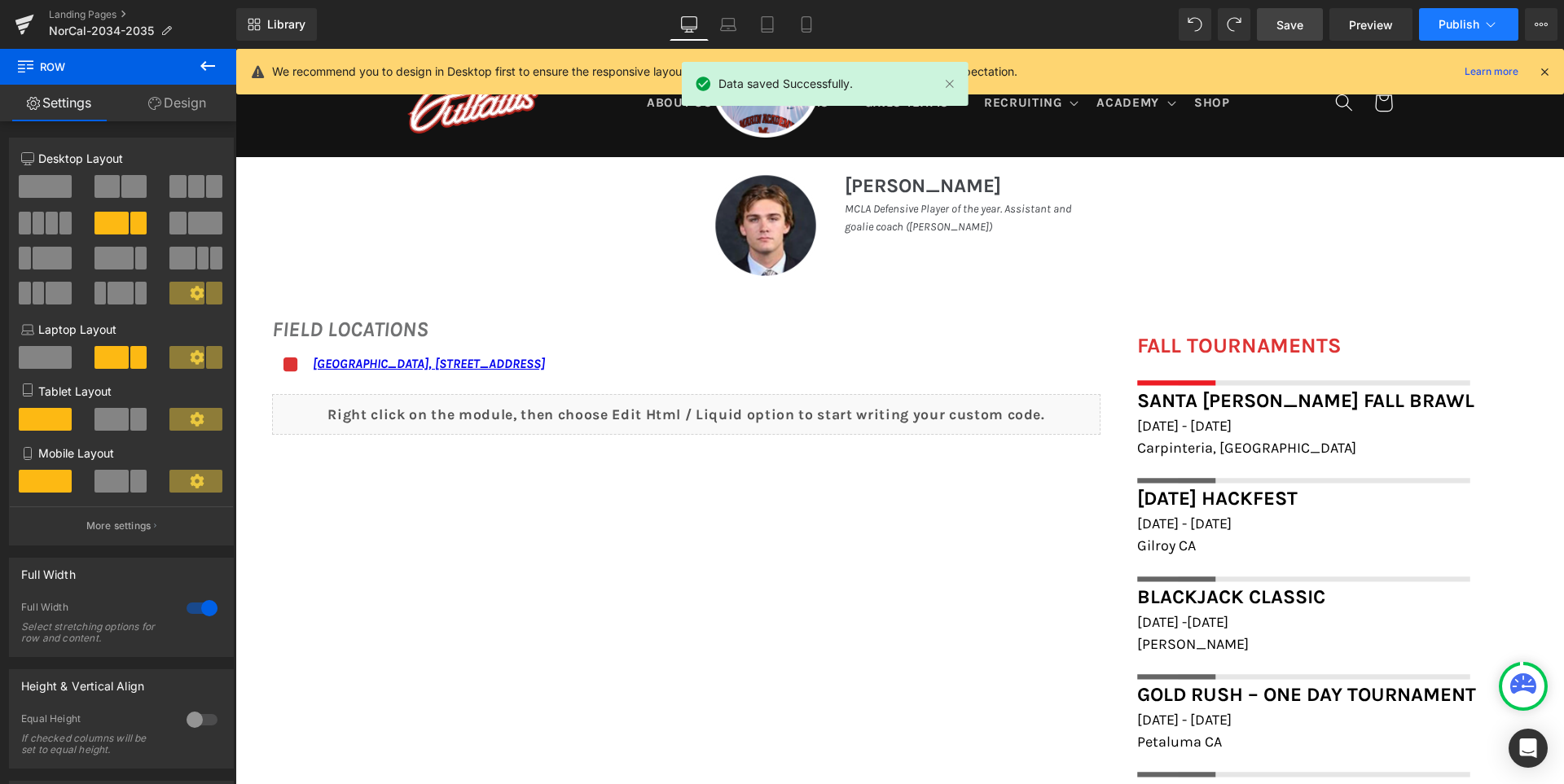
click at [1453, 24] on span "Publish" at bounding box center [1459, 25] width 41 height 13
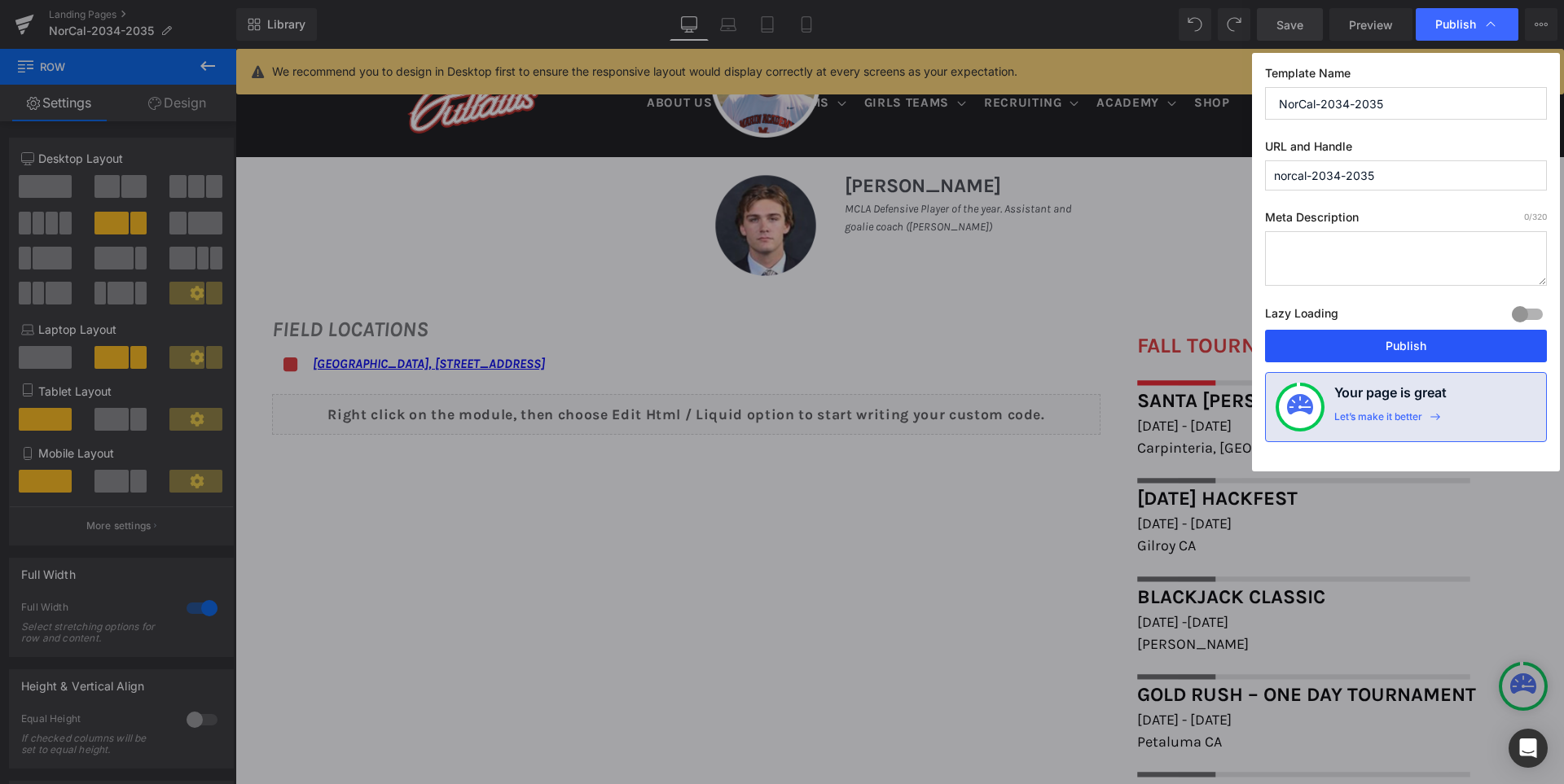
click at [1410, 344] on button "Publish" at bounding box center [1406, 346] width 282 height 33
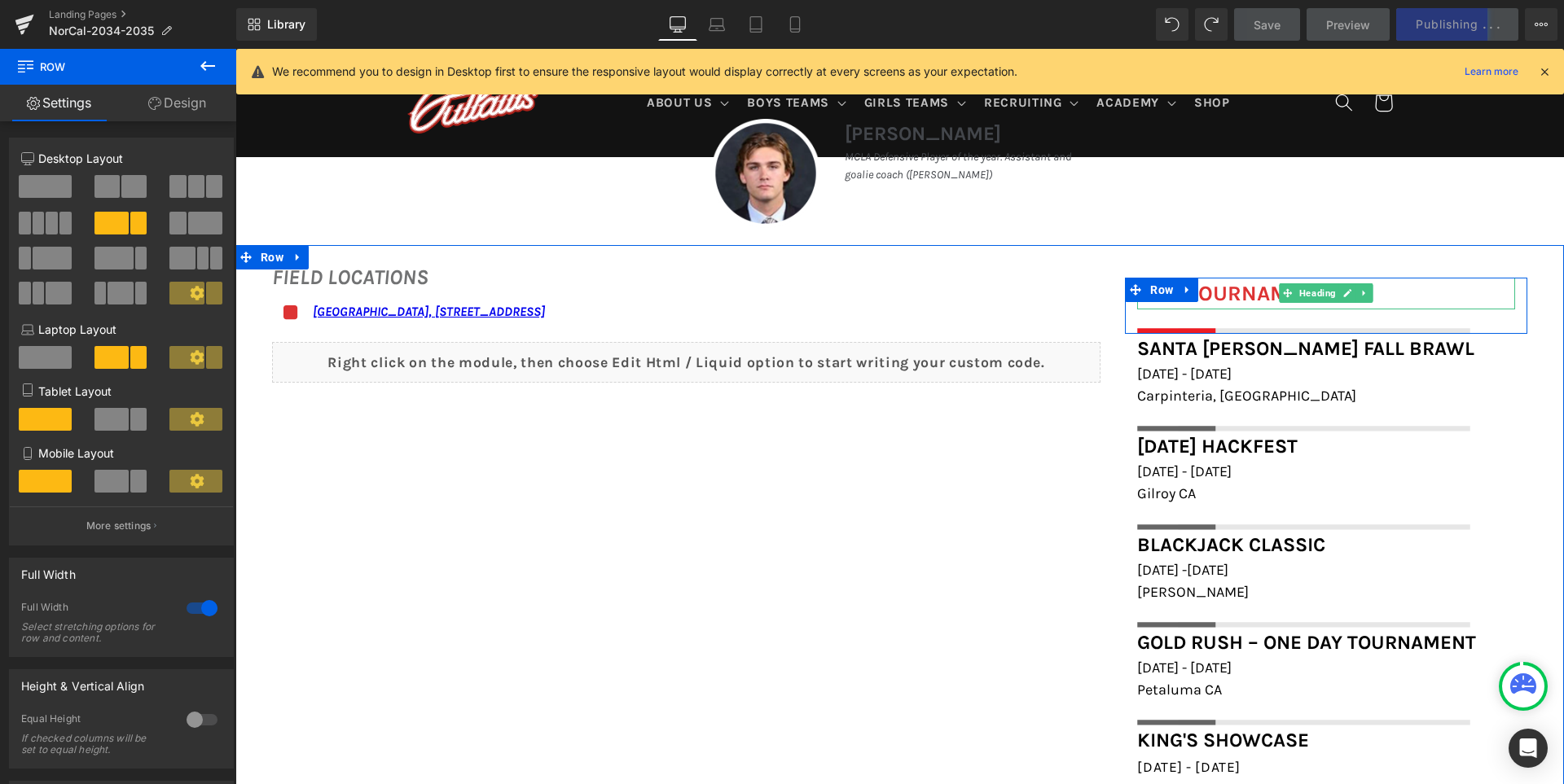
scroll to position [1125, 0]
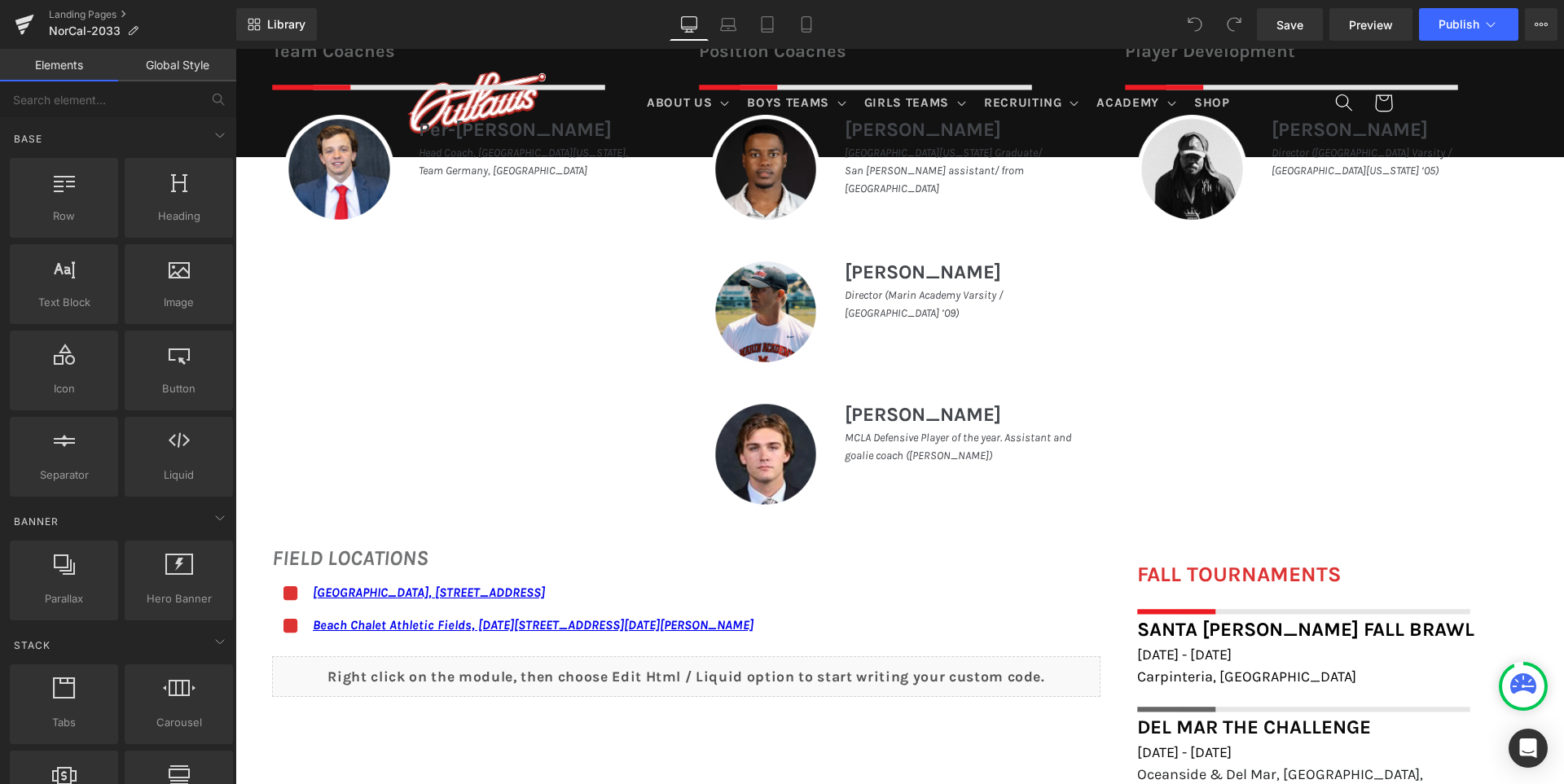
scroll to position [1140, 0]
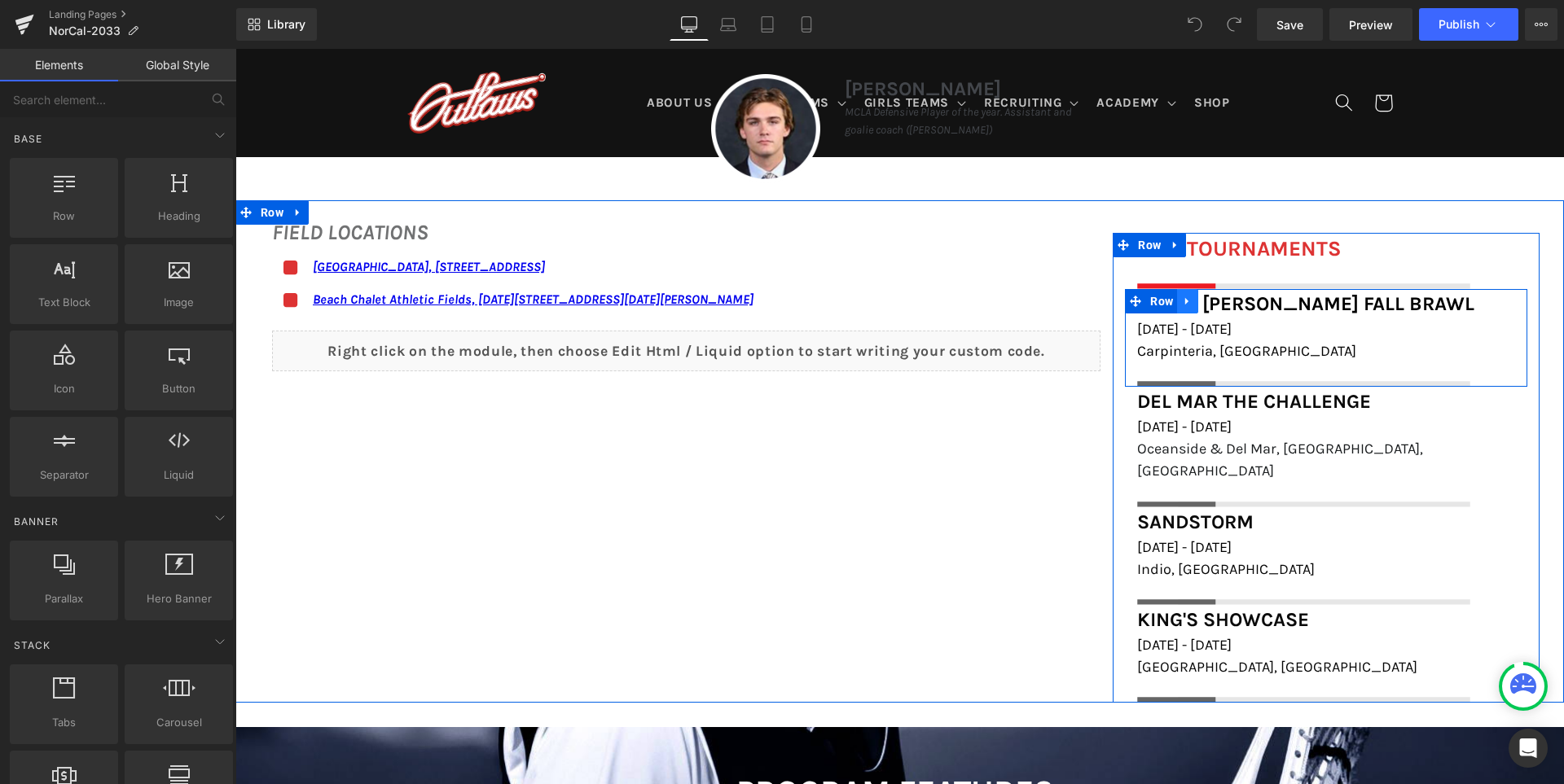
click at [1184, 299] on icon at bounding box center [1188, 301] width 11 height 12
click at [1203, 299] on icon at bounding box center [1209, 302] width 11 height 11
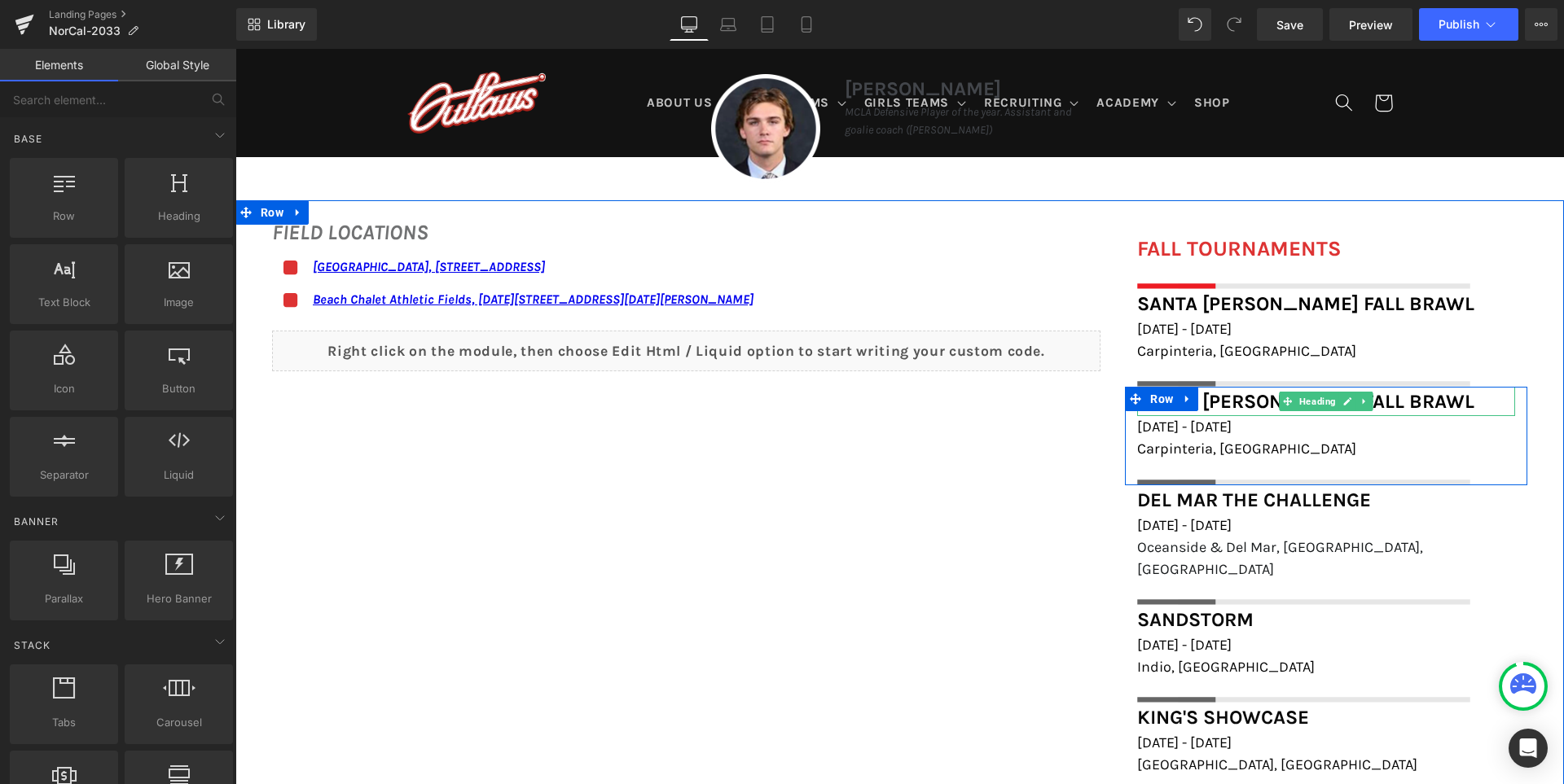
click at [1221, 394] on span "Santa [PERSON_NAME] Fall Brawl" at bounding box center [1305, 402] width 337 height 23
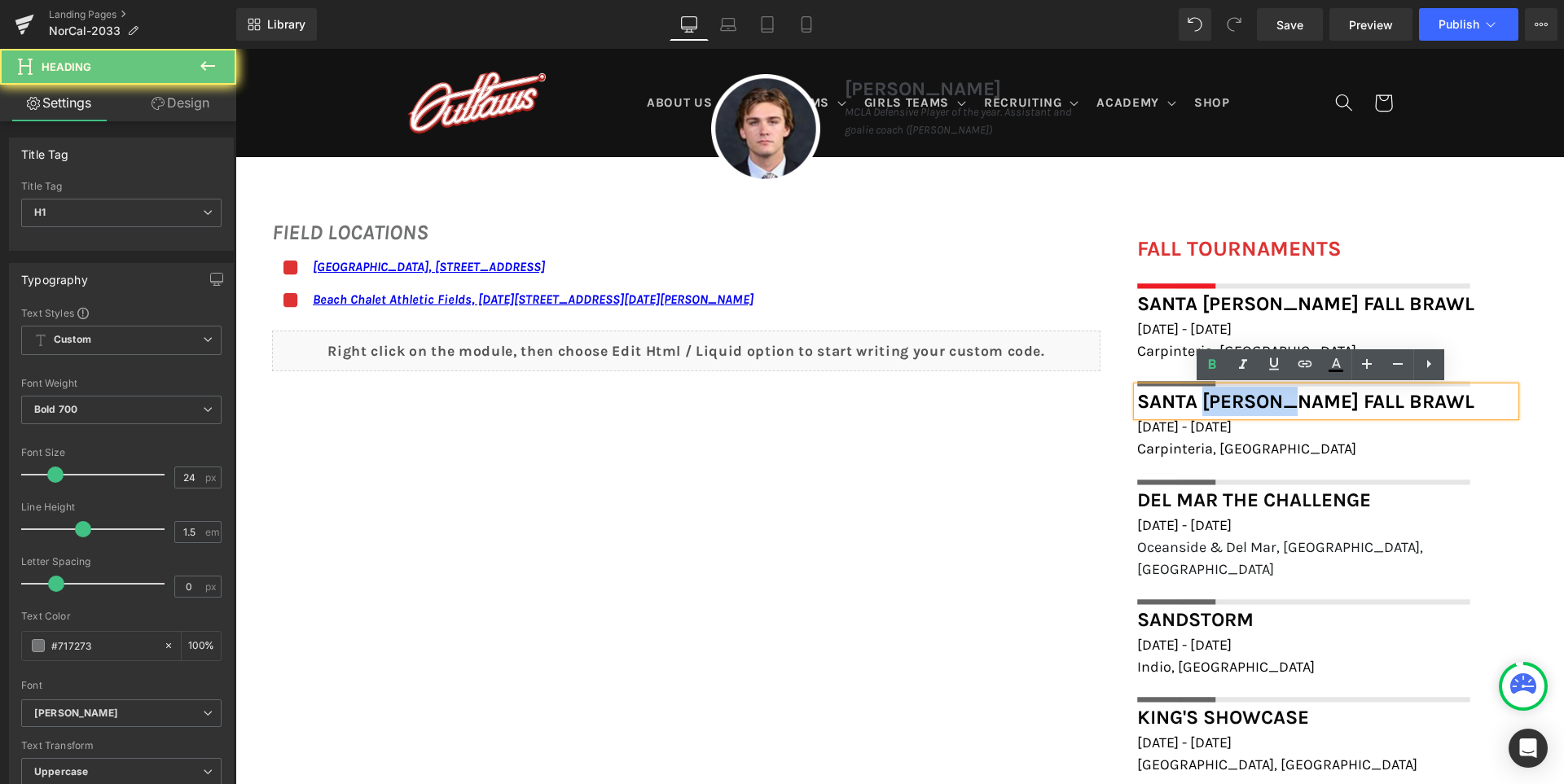
click at [1221, 394] on span "Santa [PERSON_NAME] Fall Brawl" at bounding box center [1305, 402] width 337 height 23
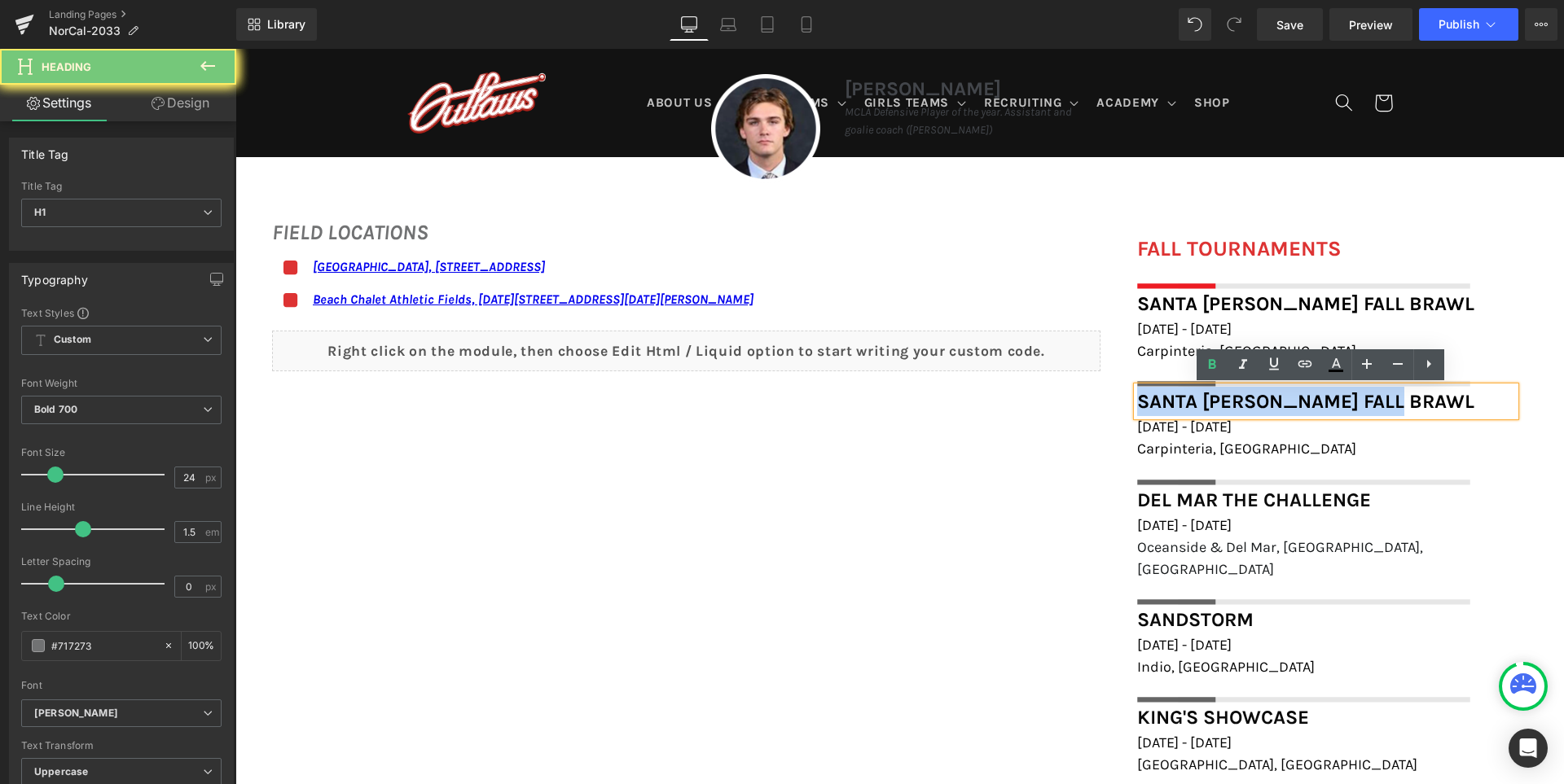
paste div
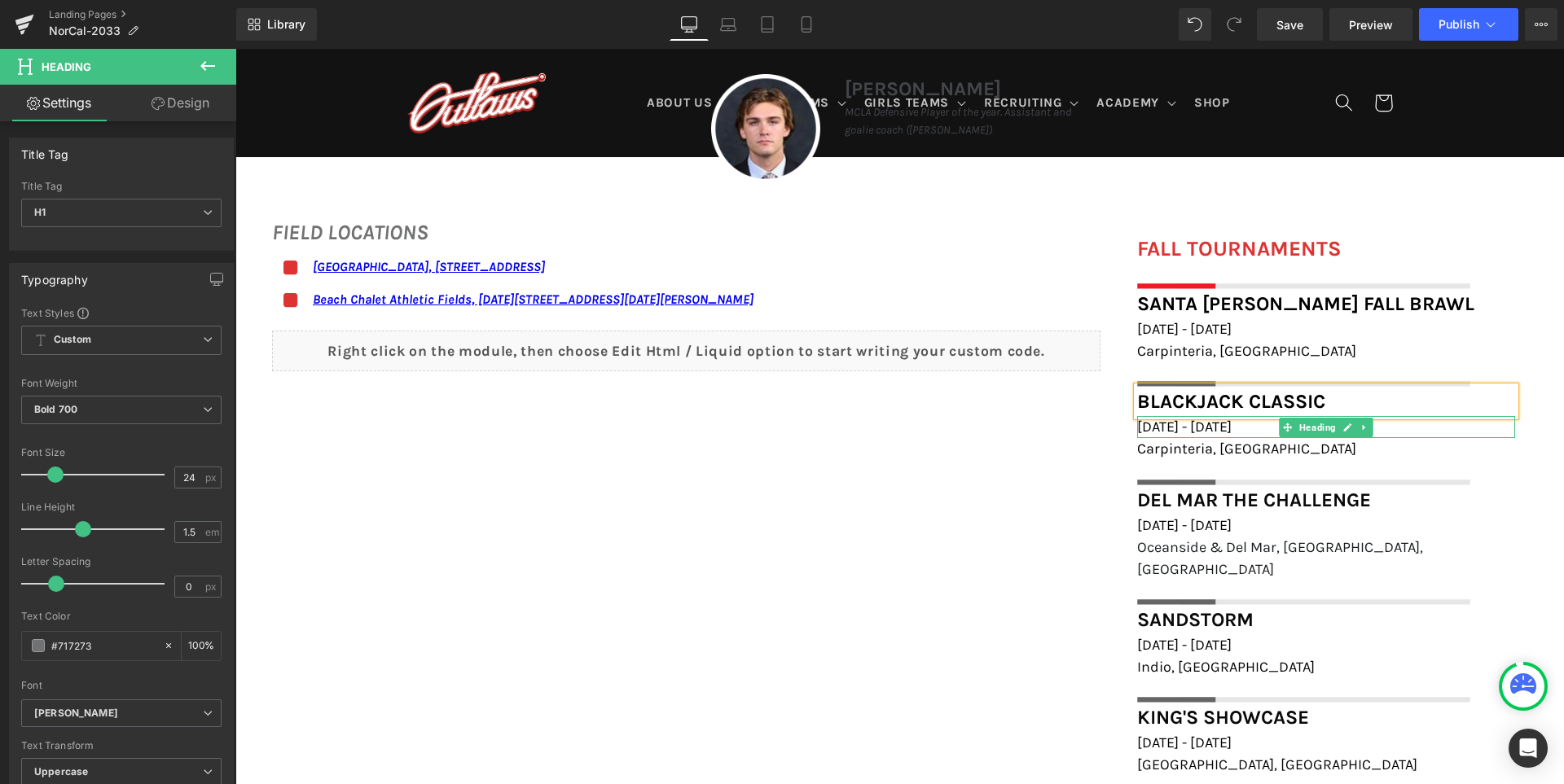
click at [1176, 423] on span "[DATE] - [DATE]" at bounding box center [1183, 427] width 94 height 18
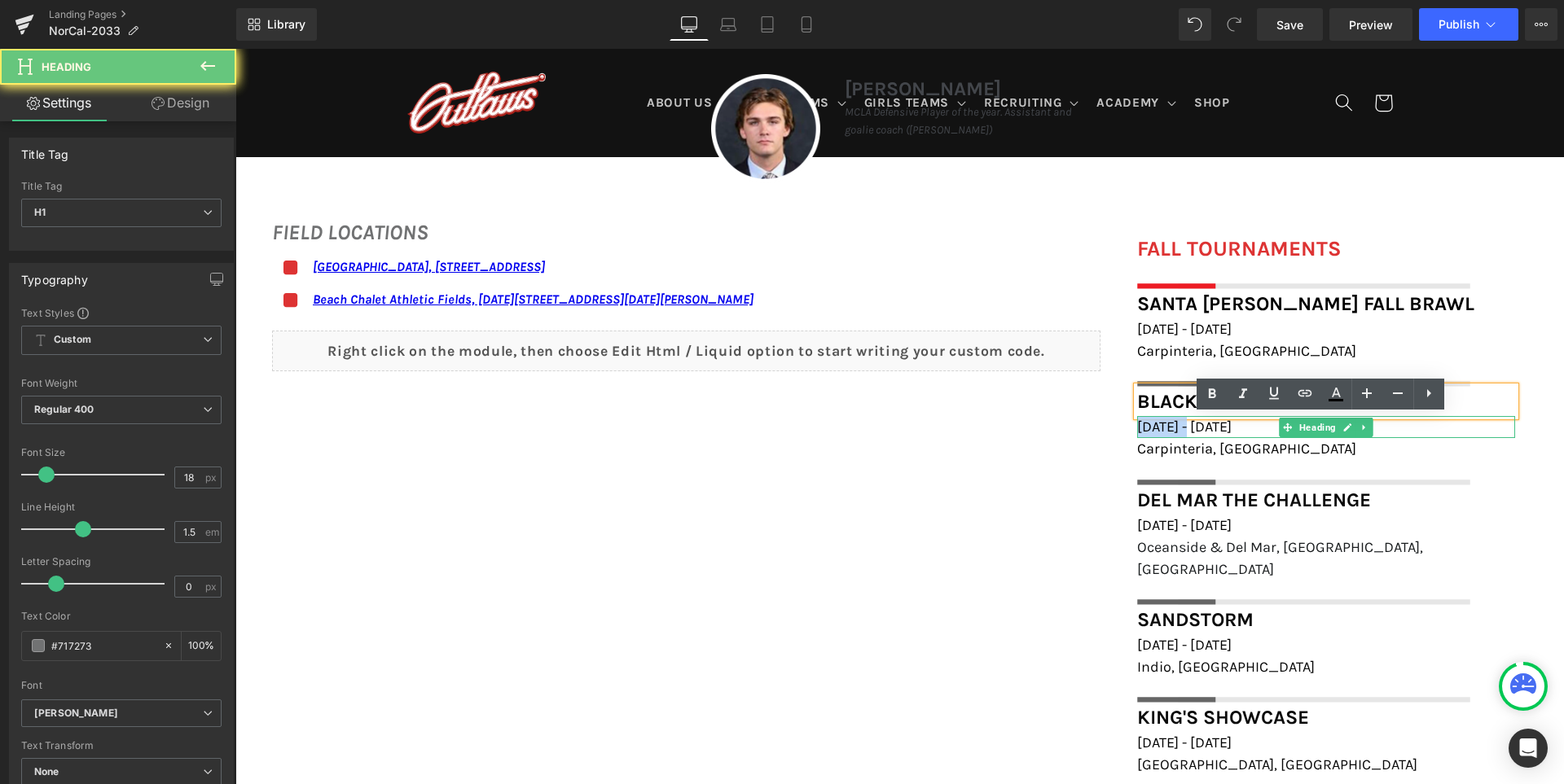
click at [1176, 423] on span "[DATE] - [DATE]" at bounding box center [1183, 427] width 94 height 18
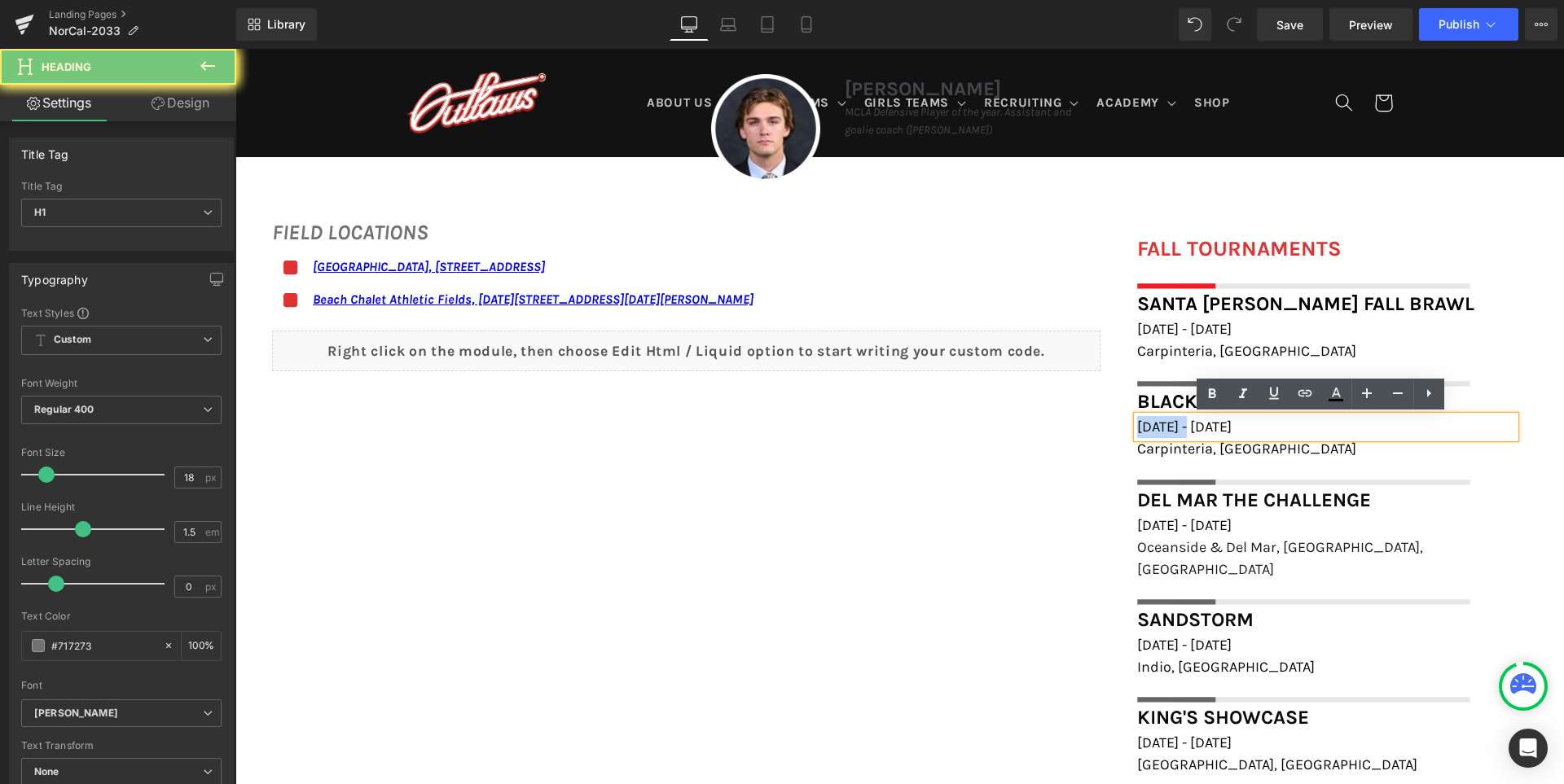
paste div
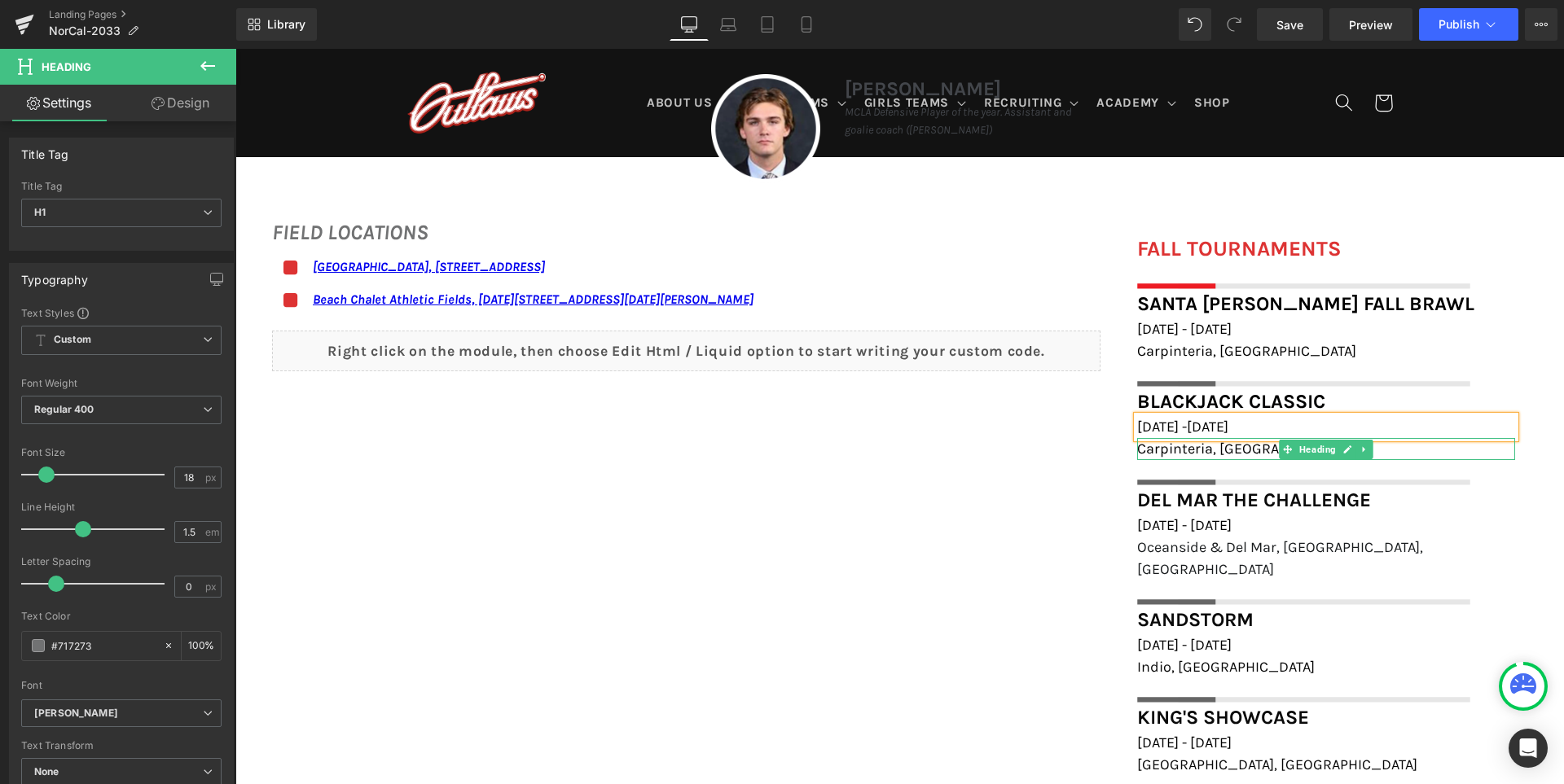
click at [1145, 444] on span "Carpinteria, [GEOGRAPHIC_DATA]" at bounding box center [1246, 449] width 219 height 18
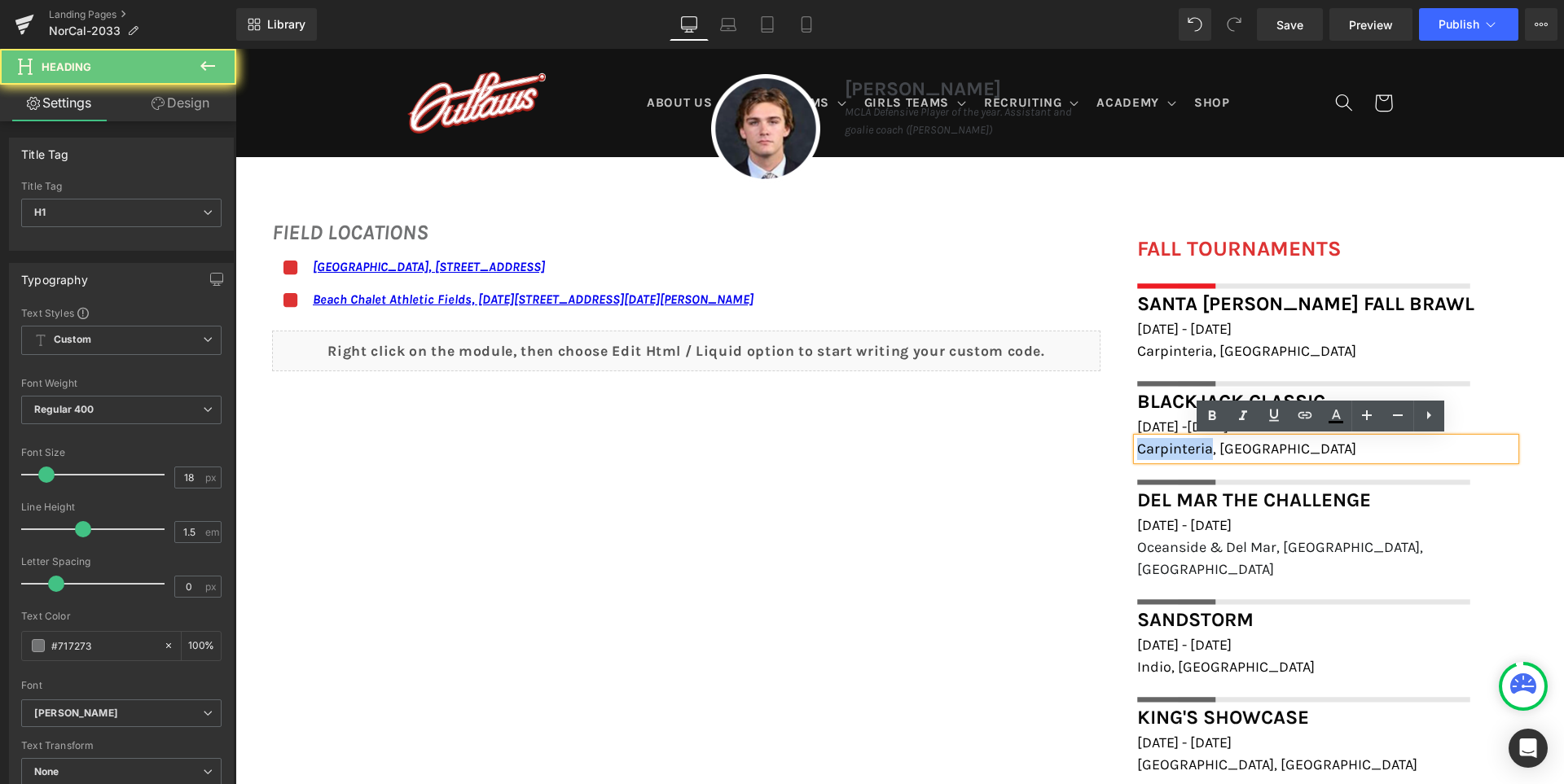
click at [1145, 444] on span "Carpinteria, [GEOGRAPHIC_DATA]" at bounding box center [1246, 449] width 219 height 18
paste div
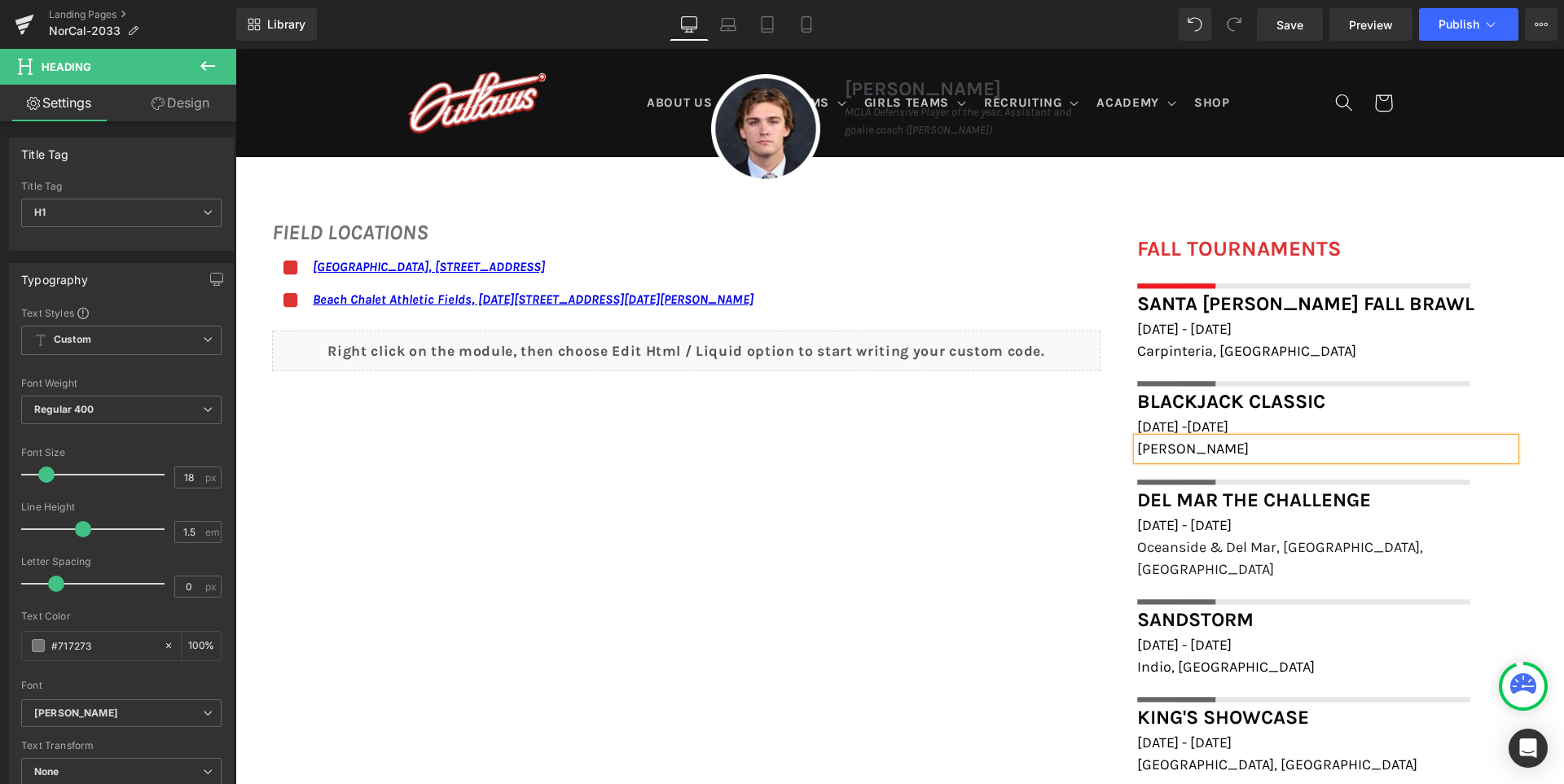
click at [970, 515] on div "FIELD LOCATIONS Heading Icon Marin Academy Field, 1600 Mission Avenue, San Rafa…" at bounding box center [900, 500] width 1329 height 601
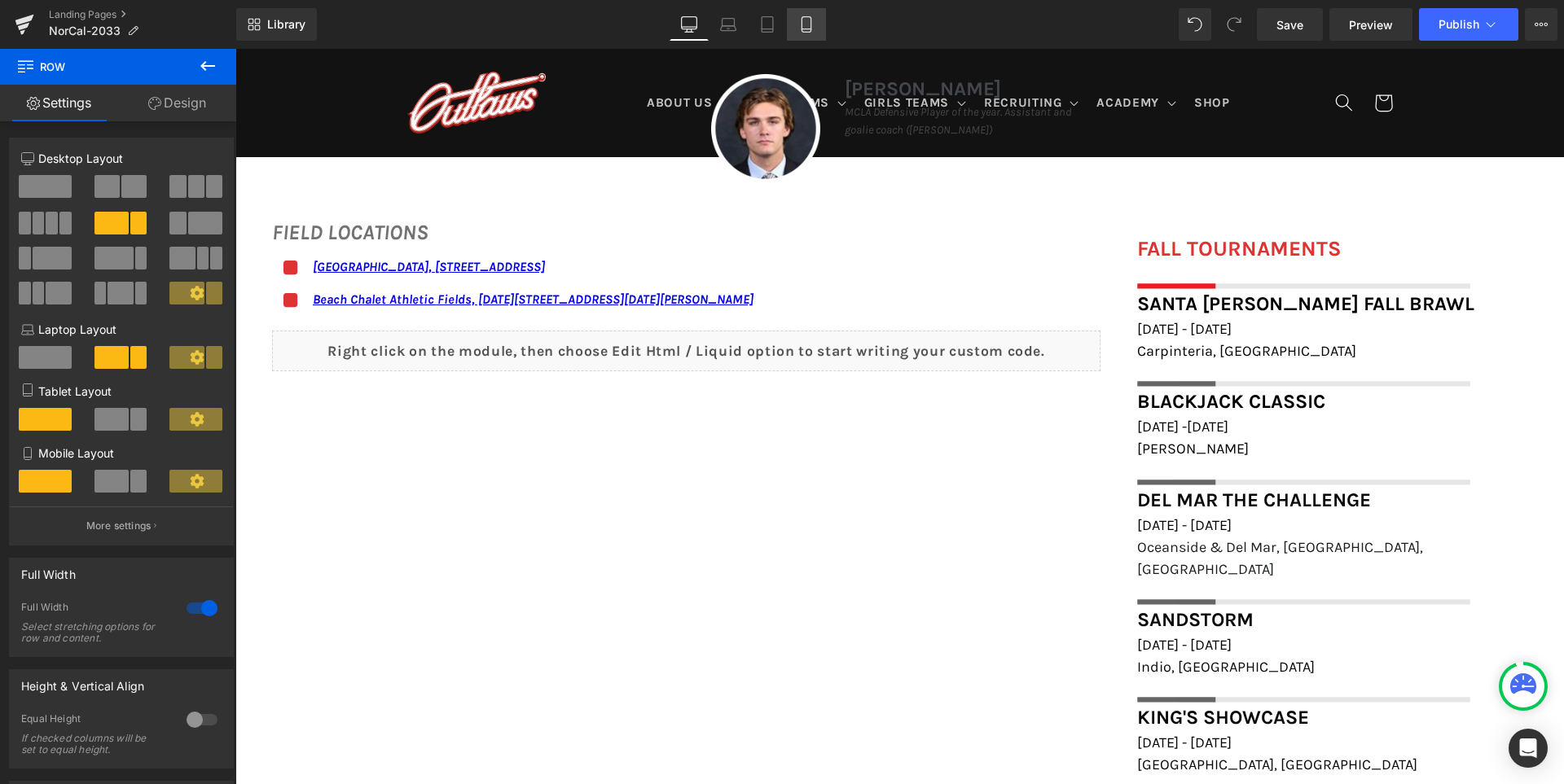
click at [807, 24] on icon at bounding box center [806, 25] width 16 height 16
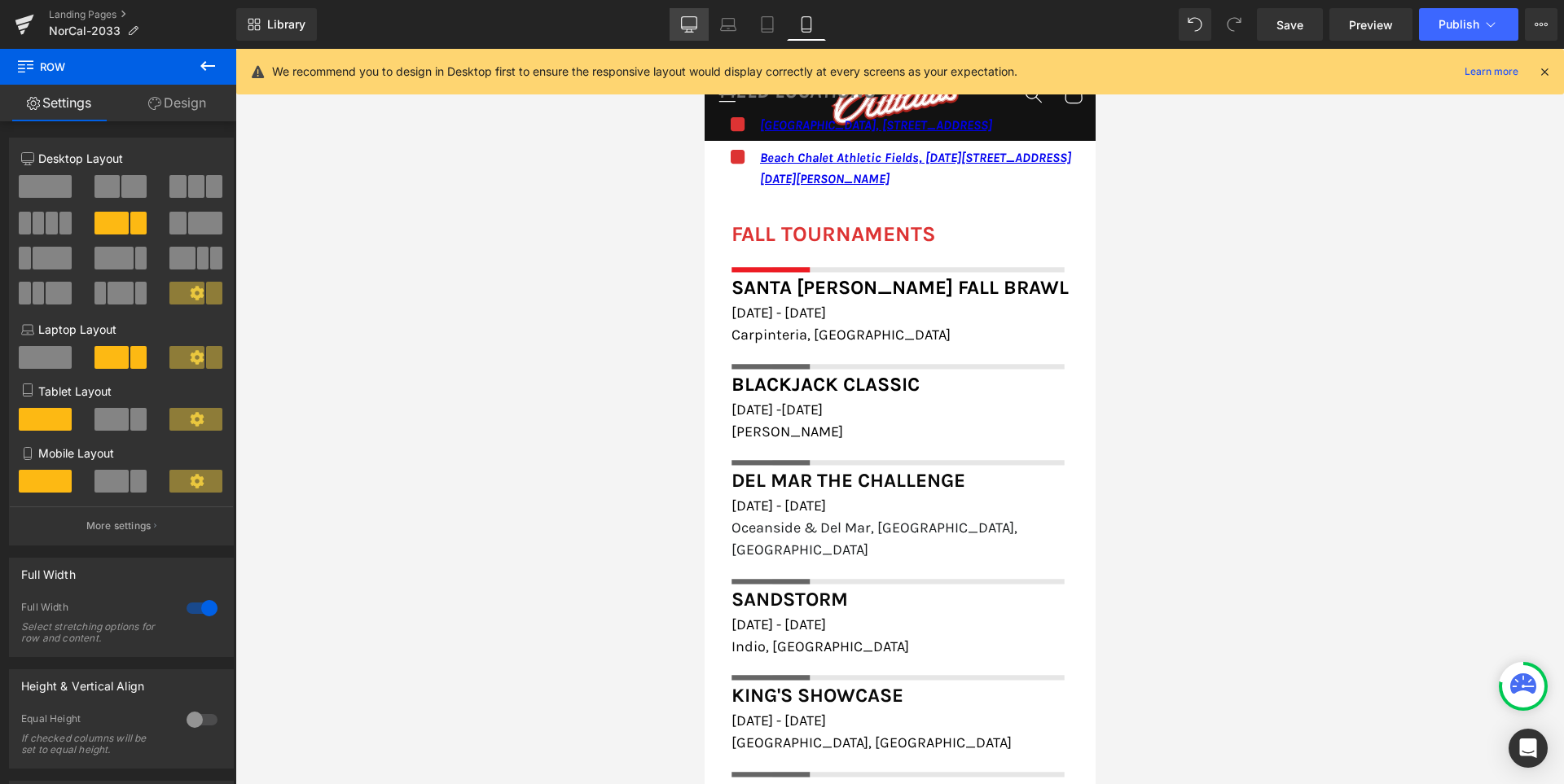
click at [695, 15] on link "Desktop" at bounding box center [689, 25] width 39 height 33
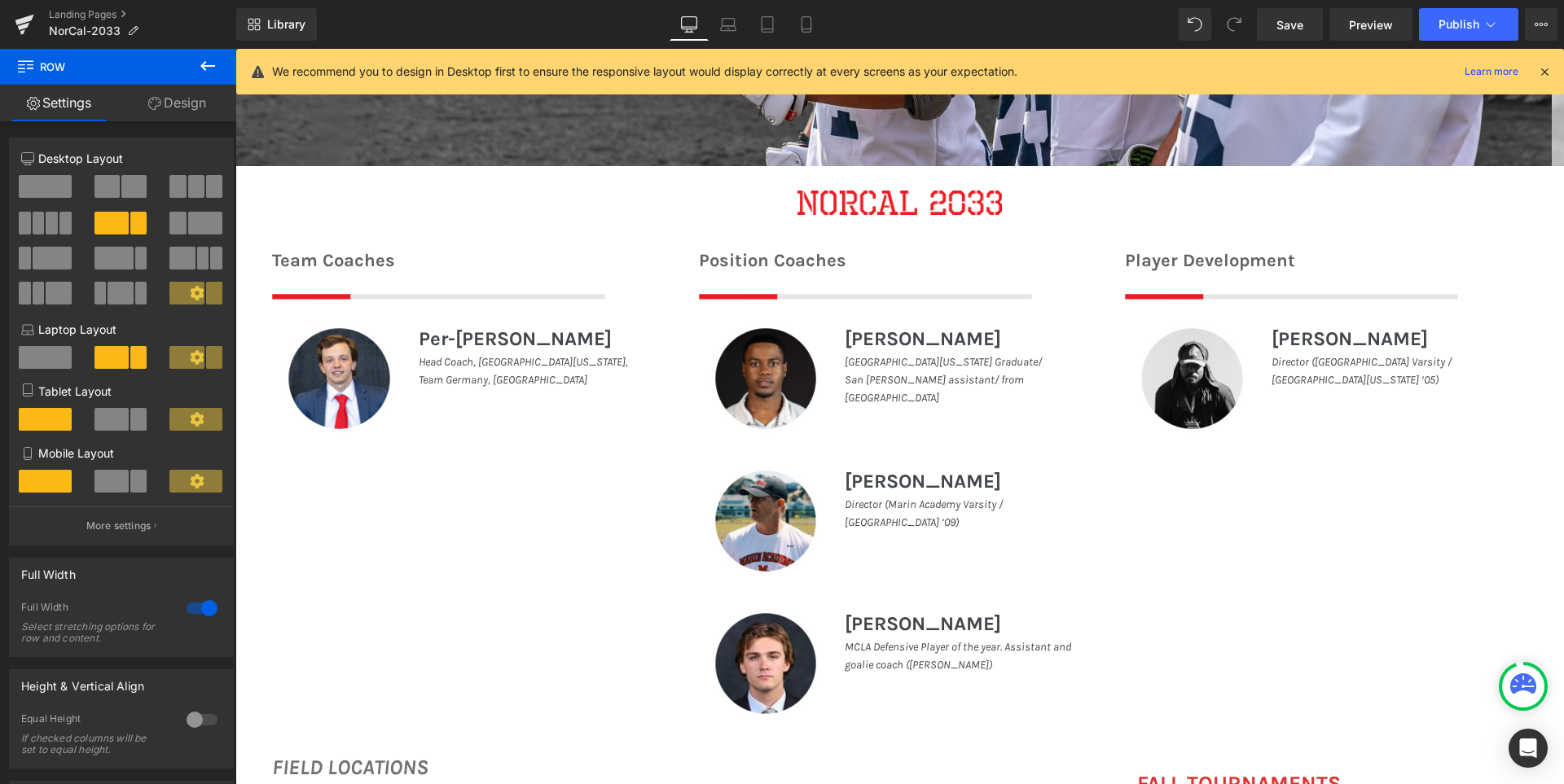
scroll to position [1043, 0]
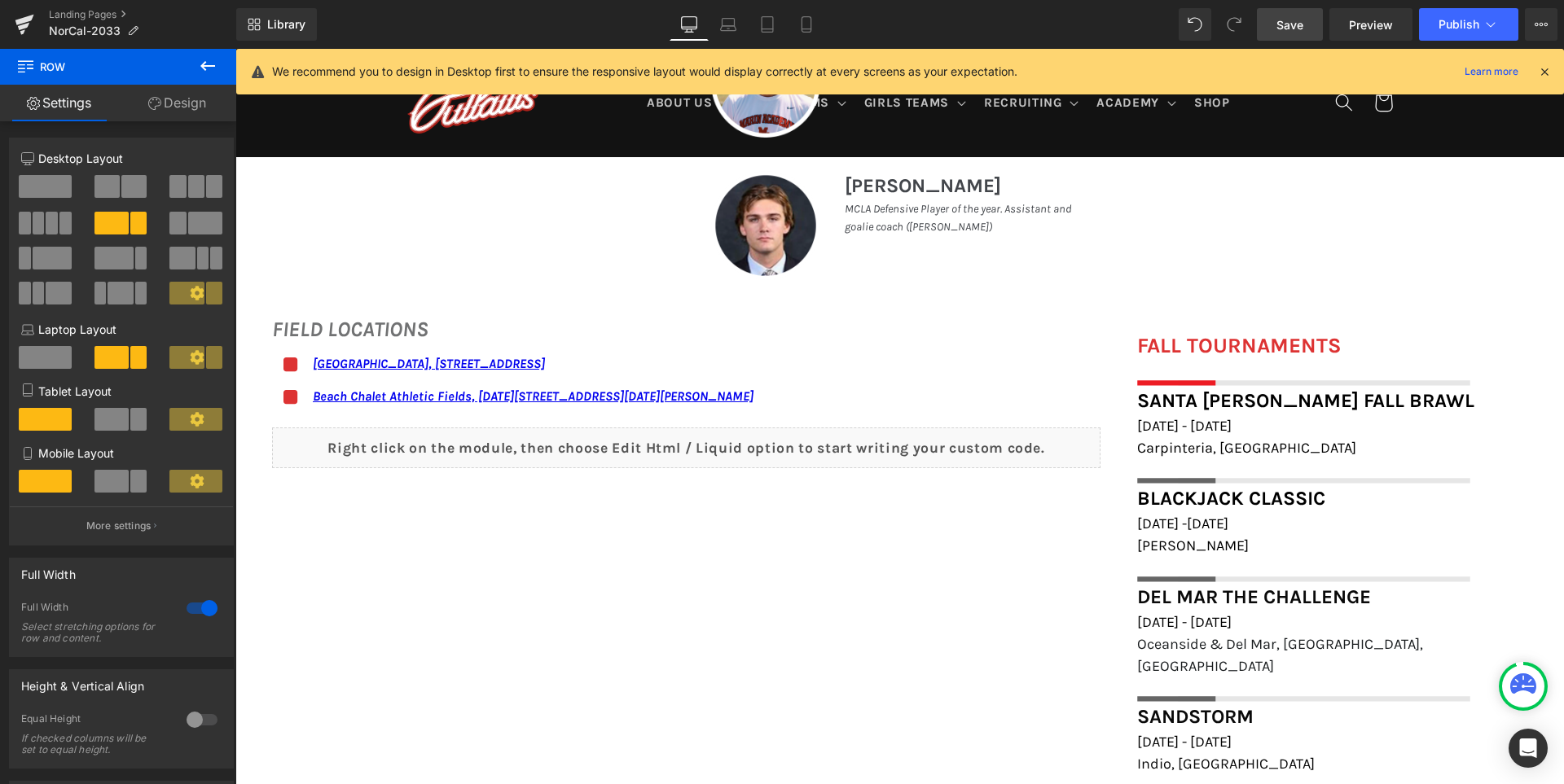
click at [1306, 15] on link "Save" at bounding box center [1289, 25] width 66 height 33
click at [1543, 69] on icon at bounding box center [1544, 71] width 15 height 15
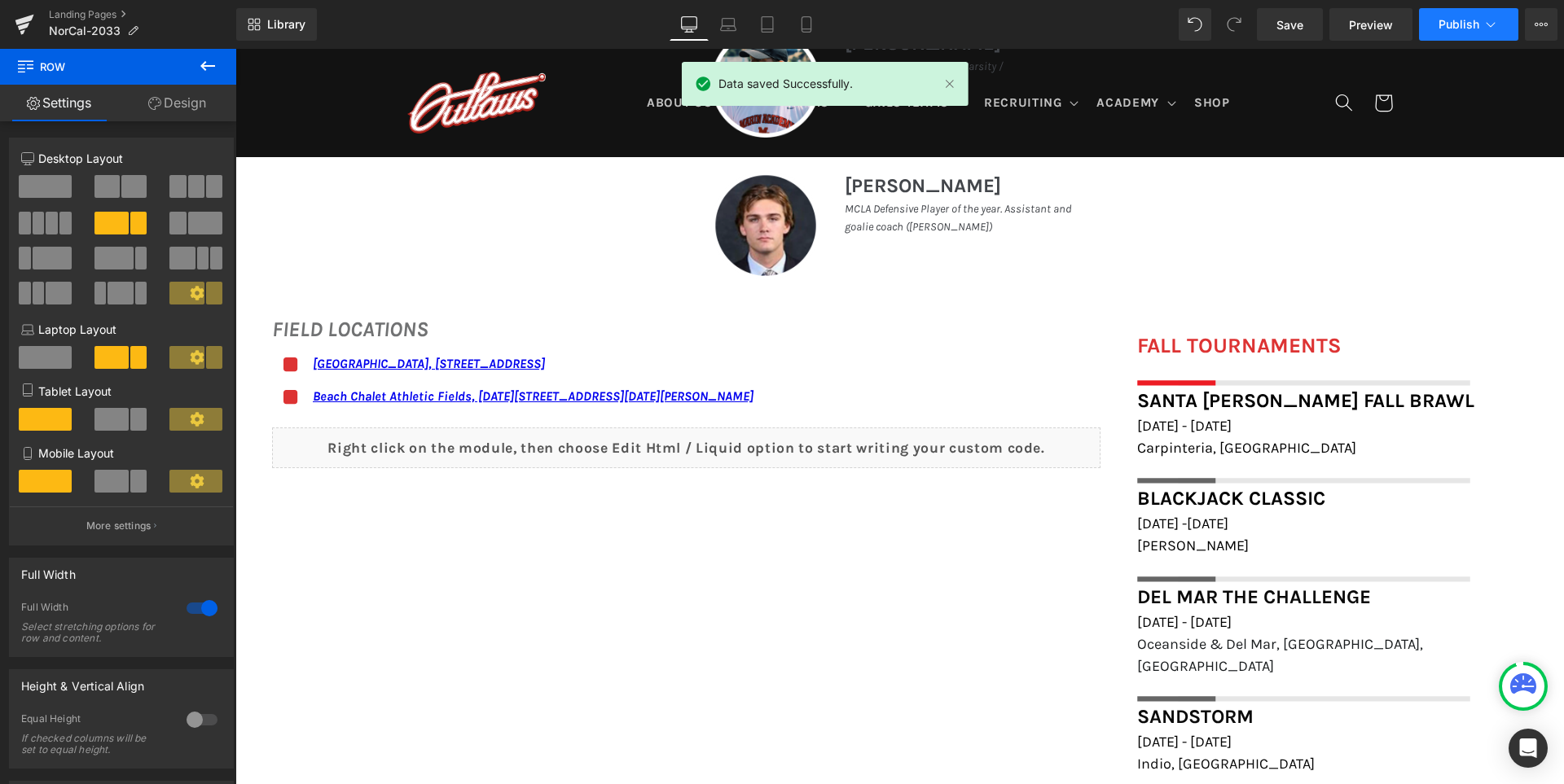
click at [1446, 21] on span "Publish" at bounding box center [1459, 25] width 41 height 13
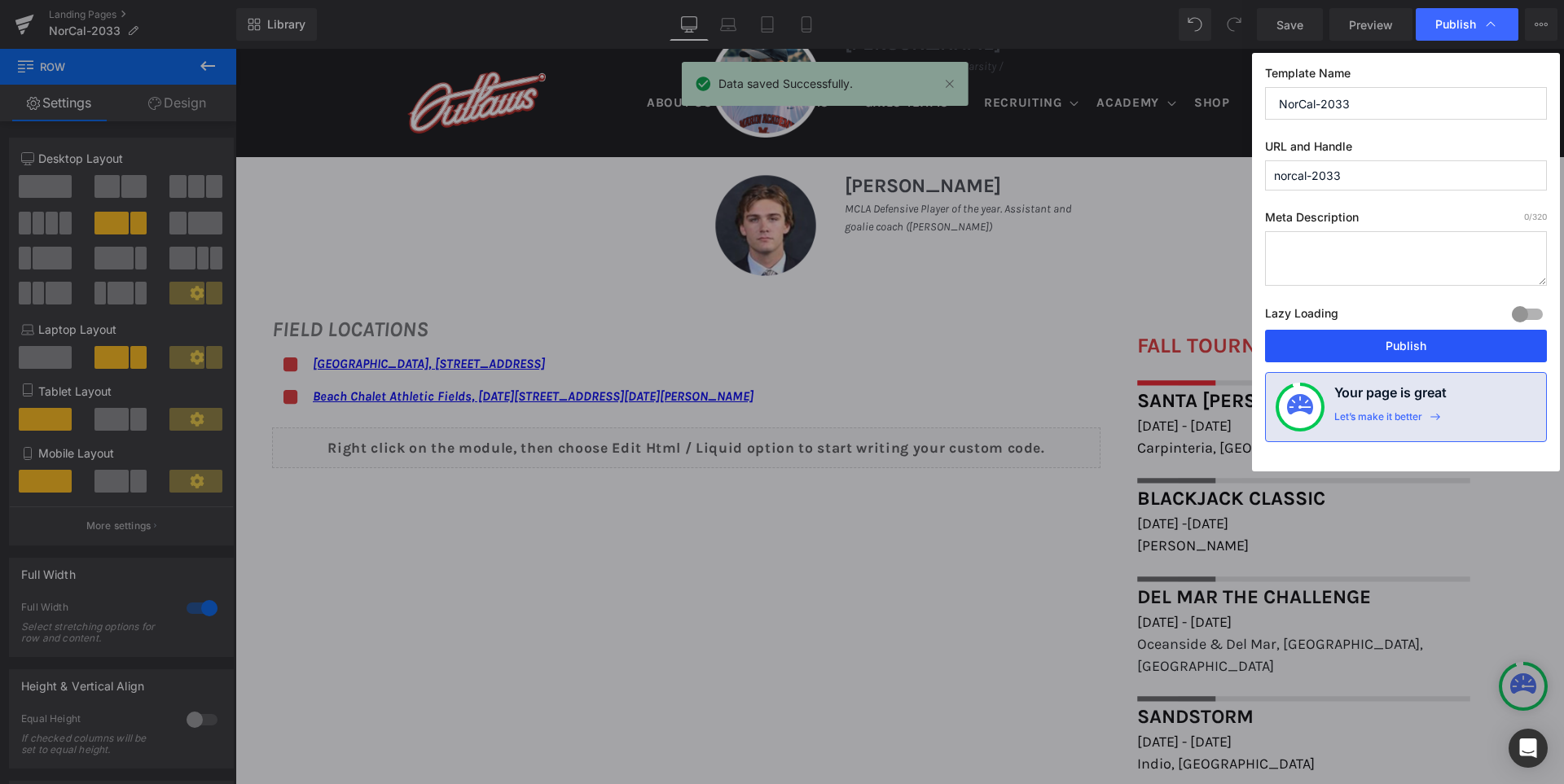
click at [1391, 348] on button "Publish" at bounding box center [1406, 346] width 282 height 33
